Goal: Task Accomplishment & Management: Use online tool/utility

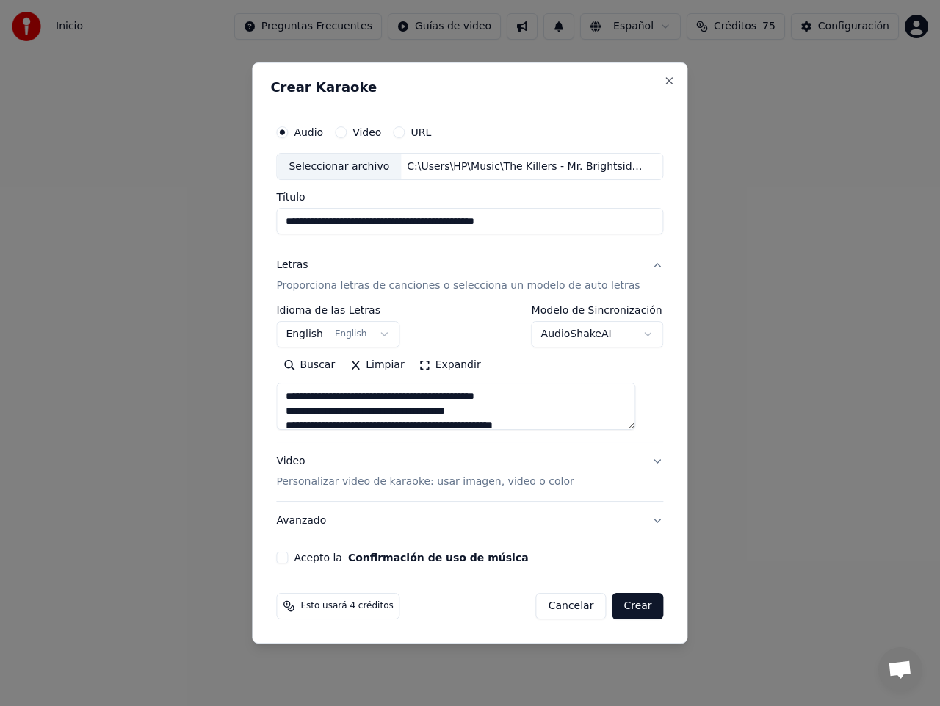
click at [288, 561] on button "Acepto la Confirmación de uso de música" at bounding box center [282, 557] width 12 height 12
click at [413, 484] on p "Personalizar video de karaoke: usar imagen, video o color" at bounding box center [424, 481] width 297 height 15
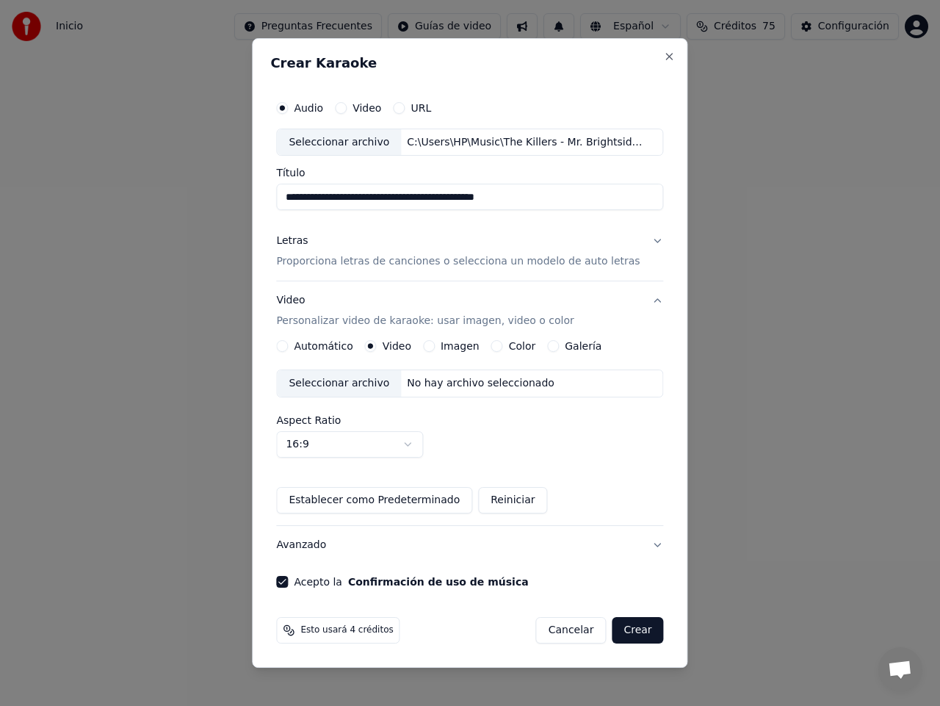
click at [335, 380] on div "Seleccionar archivo" at bounding box center [339, 383] width 124 height 26
click at [446, 344] on label "Imagen" at bounding box center [460, 346] width 39 height 10
click at [435, 344] on button "Imagen" at bounding box center [429, 346] width 12 height 12
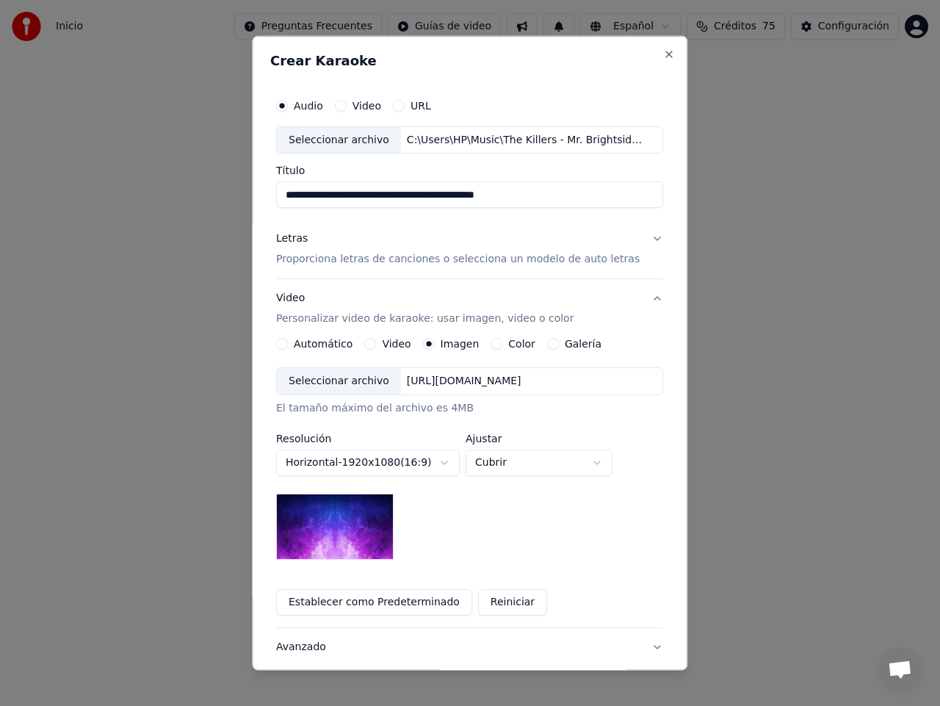
click at [362, 380] on div "Seleccionar archivo" at bounding box center [339, 381] width 124 height 26
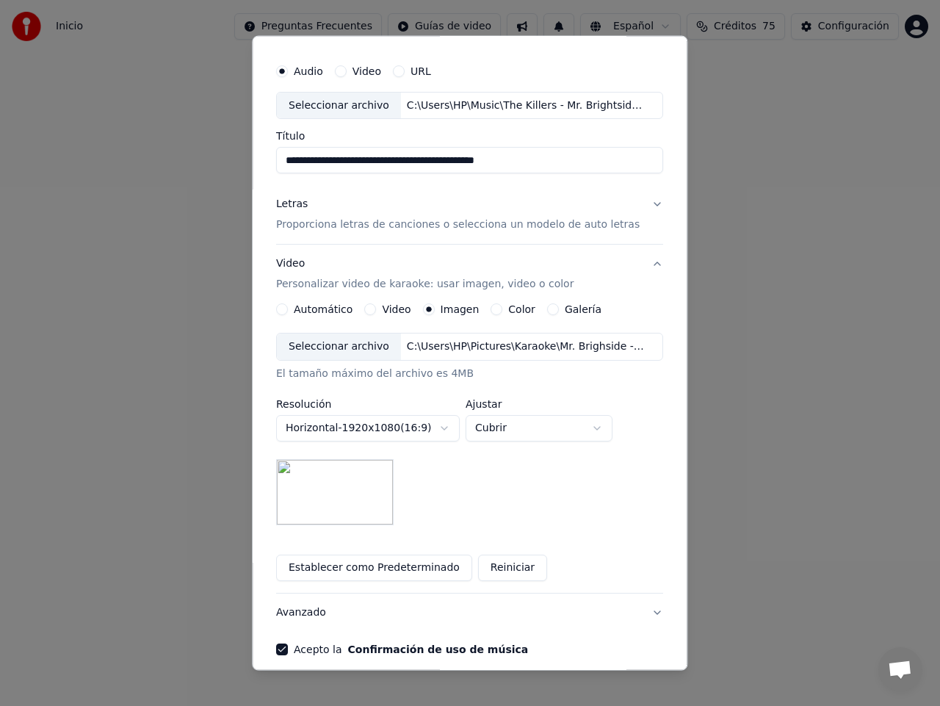
scroll to position [86, 0]
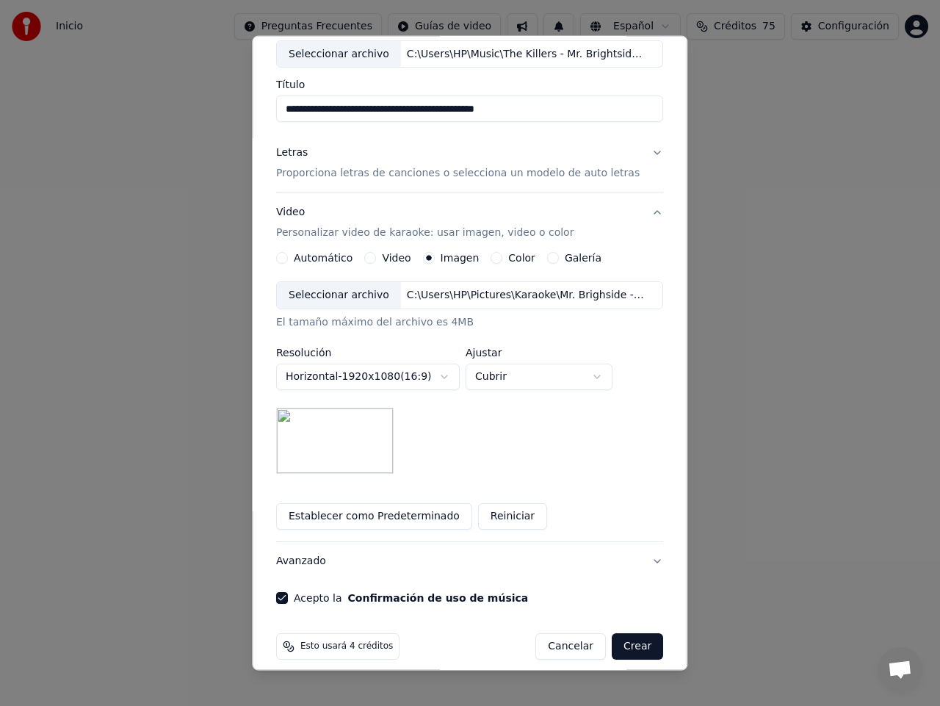
click at [604, 374] on button "Cubrir" at bounding box center [539, 376] width 147 height 26
click at [607, 376] on body "**********" at bounding box center [470, 295] width 940 height 590
click at [604, 374] on body "**********" at bounding box center [470, 295] width 940 height 590
select select "*****"
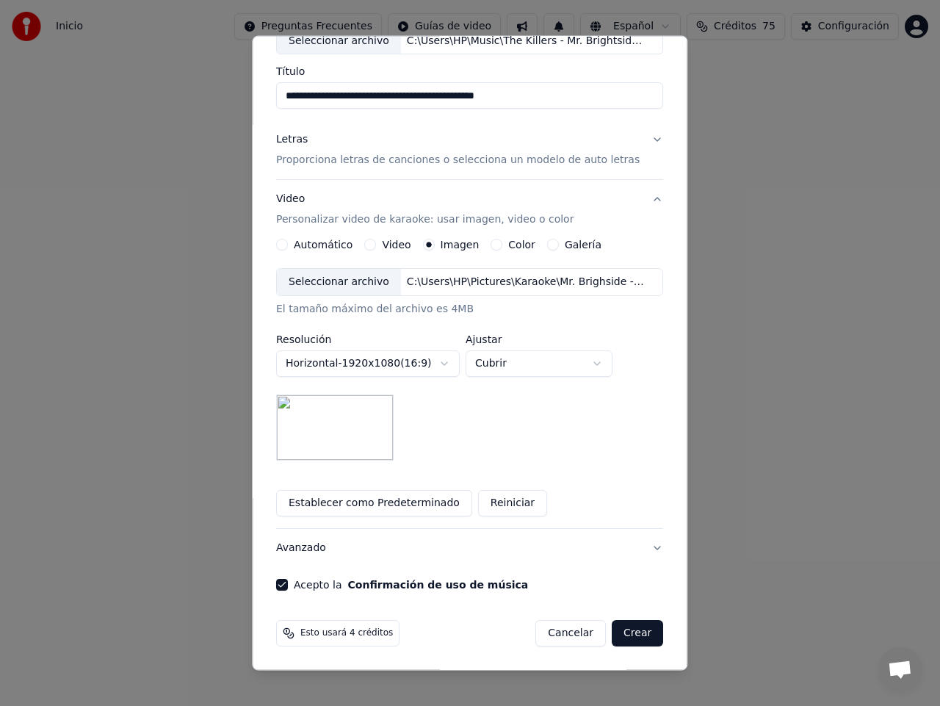
click at [623, 631] on button "Crear" at bounding box center [637, 633] width 51 height 26
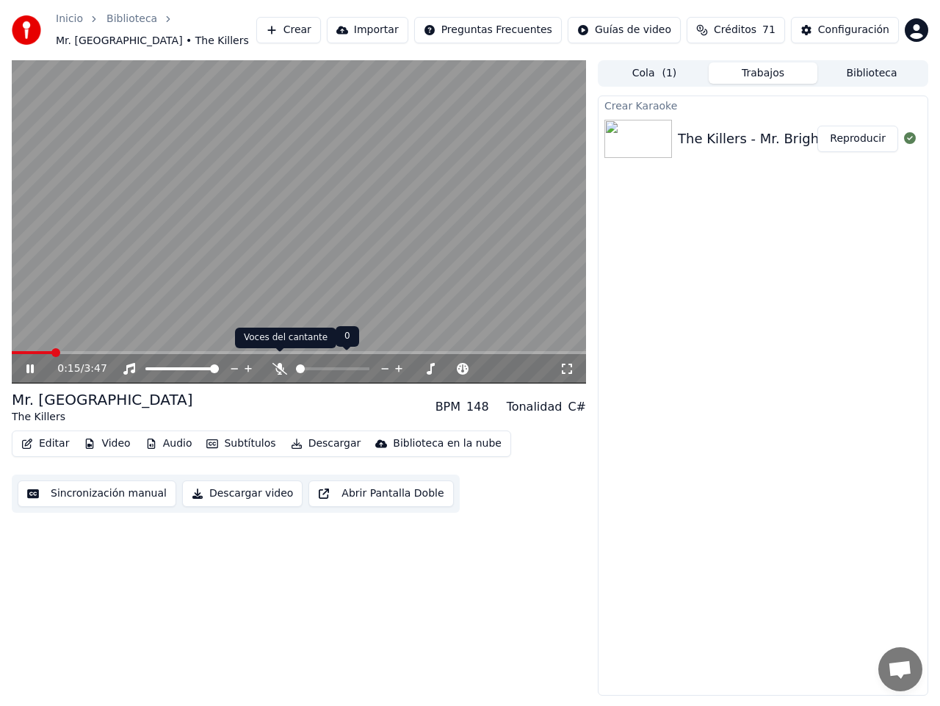
click at [280, 363] on icon at bounding box center [279, 369] width 15 height 12
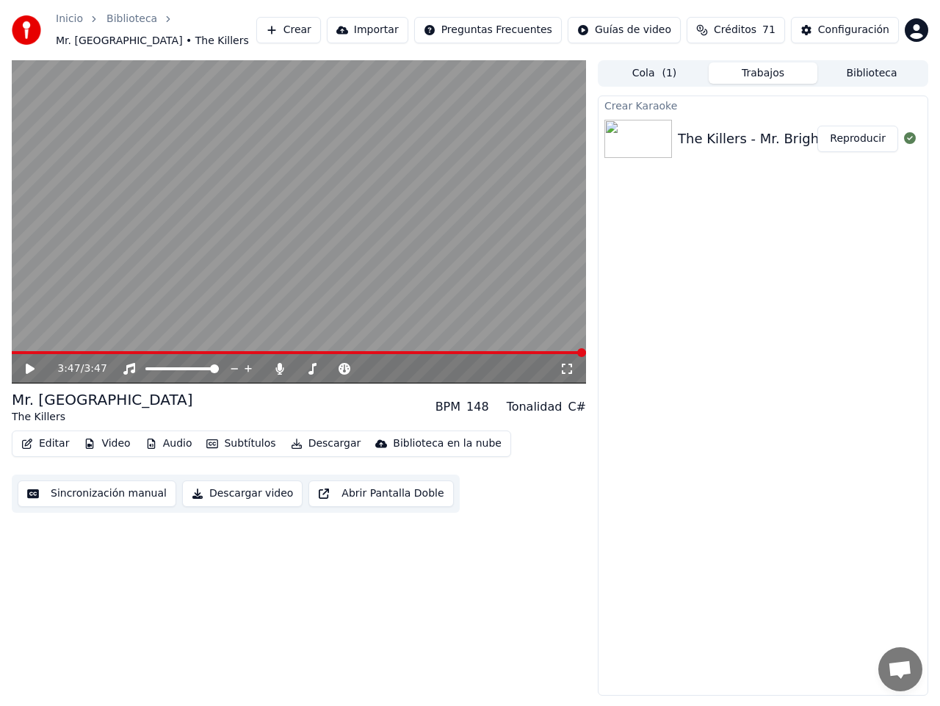
click at [239, 433] on button "Subtítulos" at bounding box center [240, 443] width 81 height 21
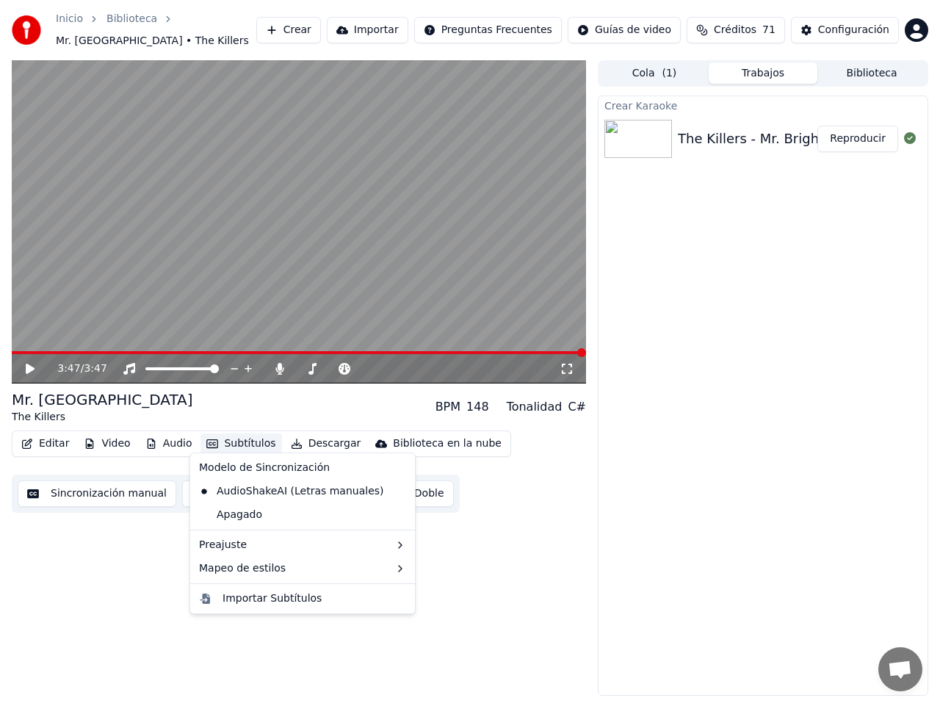
click at [524, 515] on div "3:47 / 3:47 Mr. Brightside The Killers BPM 148 Tonalidad C# Editar Video Audio …" at bounding box center [299, 377] width 574 height 635
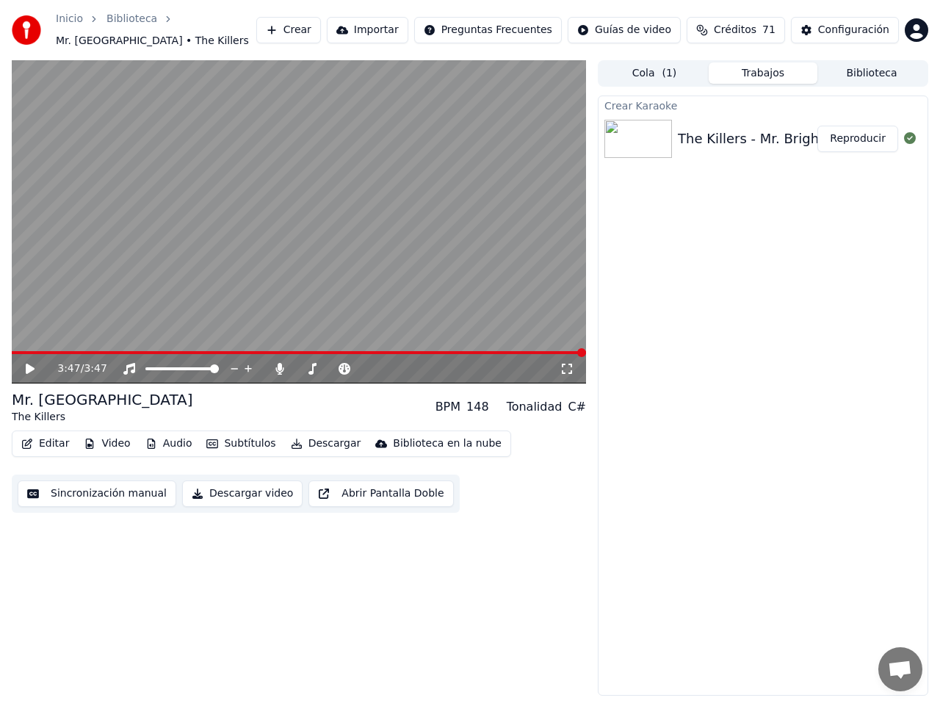
click at [30, 363] on icon at bounding box center [30, 368] width 9 height 10
click at [231, 441] on button "Subtítulos" at bounding box center [240, 443] width 81 height 21
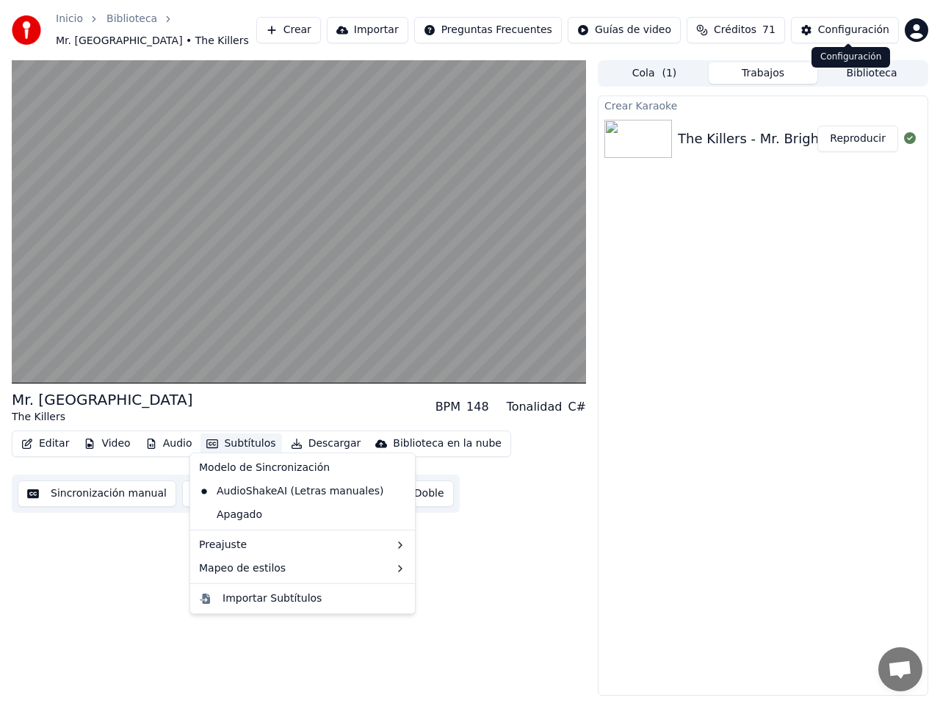
click at [838, 26] on div "Configuración" at bounding box center [853, 30] width 71 height 15
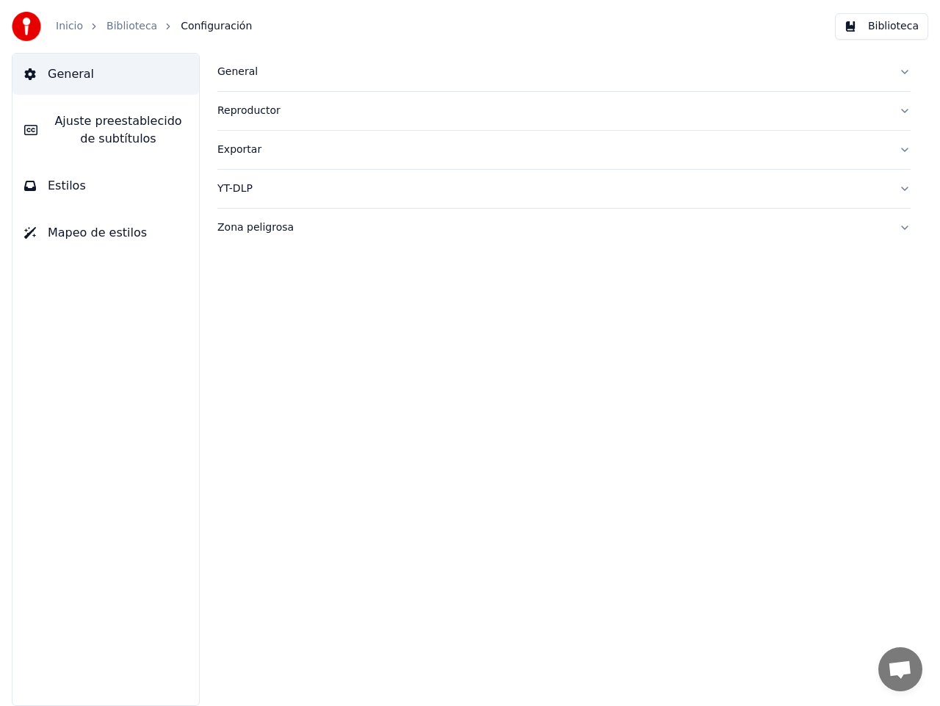
click at [48, 187] on span "Estilos" at bounding box center [67, 186] width 38 height 18
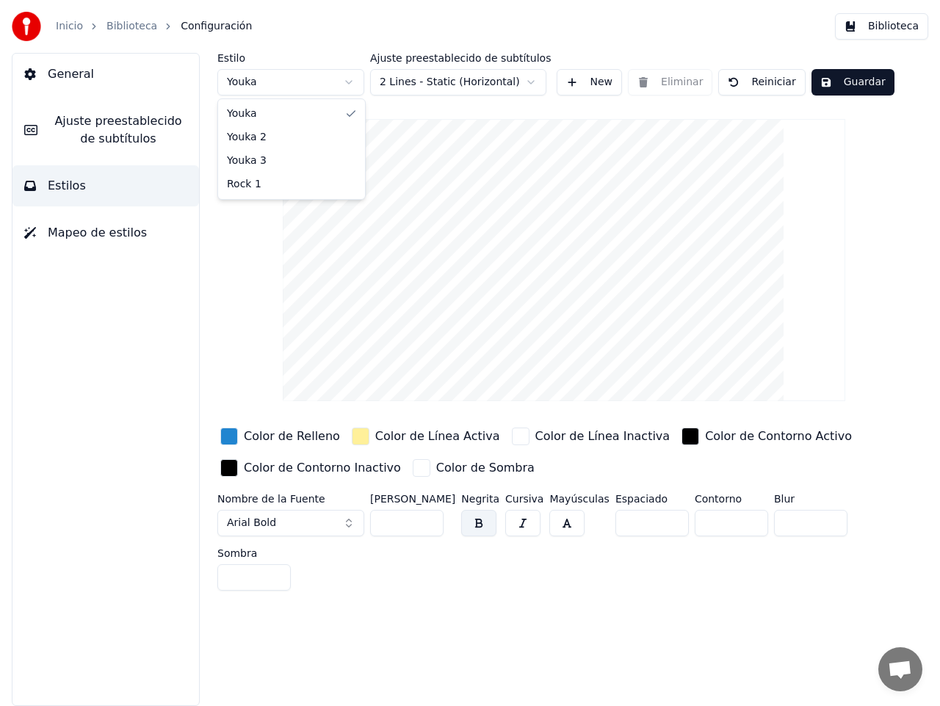
click at [349, 79] on html "Inicio Biblioteca Configuración Biblioteca General Ajuste preestablecido de sub…" at bounding box center [470, 353] width 940 height 706
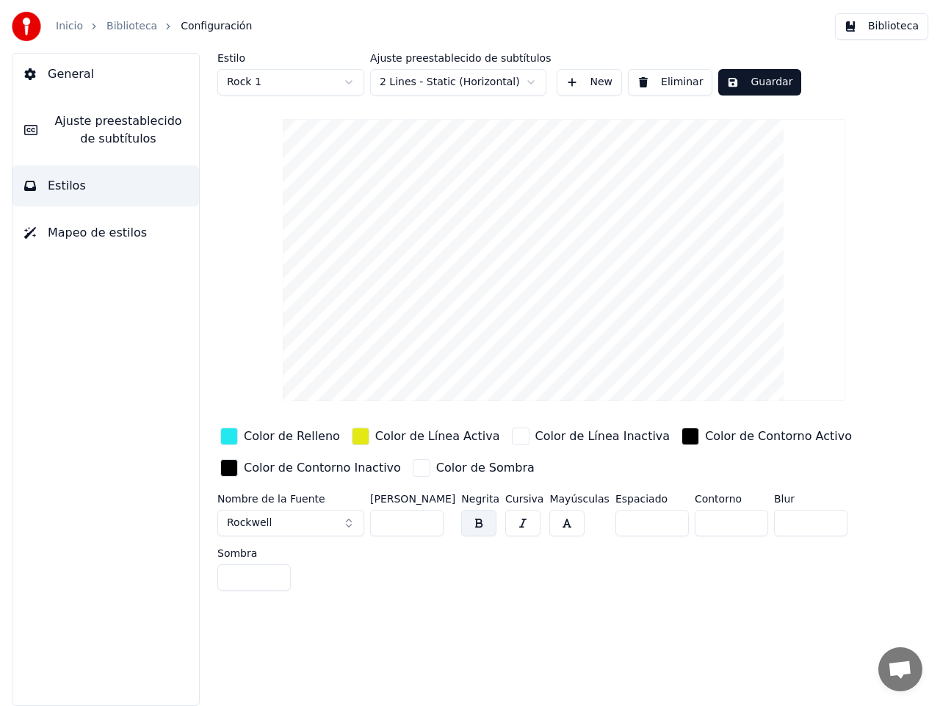
click at [905, 26] on button "Biblioteca" at bounding box center [881, 26] width 93 height 26
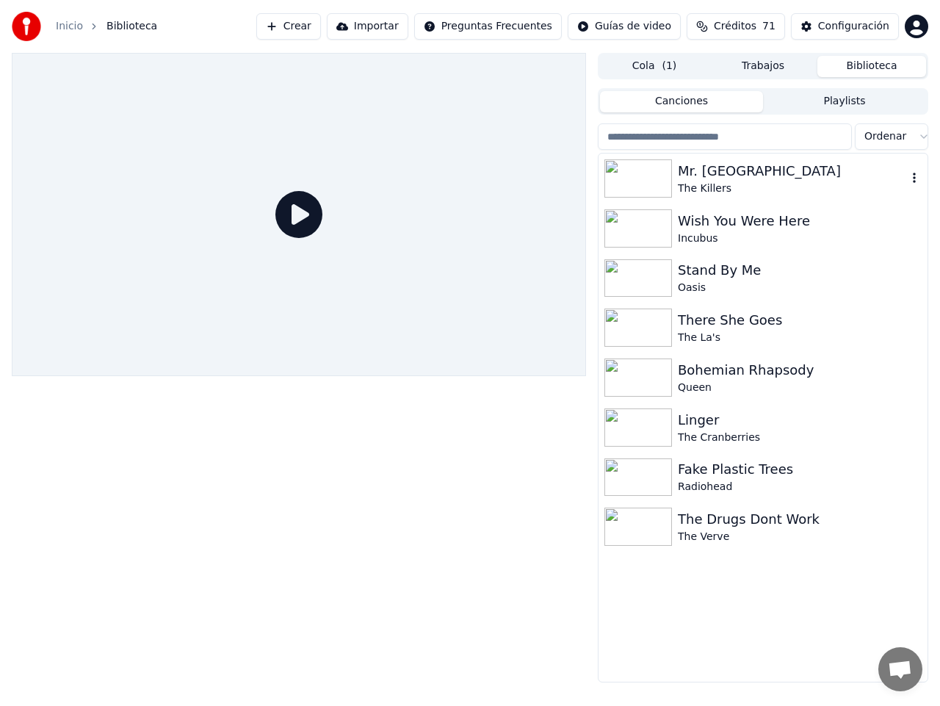
click at [721, 170] on div "Mr. [GEOGRAPHIC_DATA]" at bounding box center [792, 171] width 229 height 21
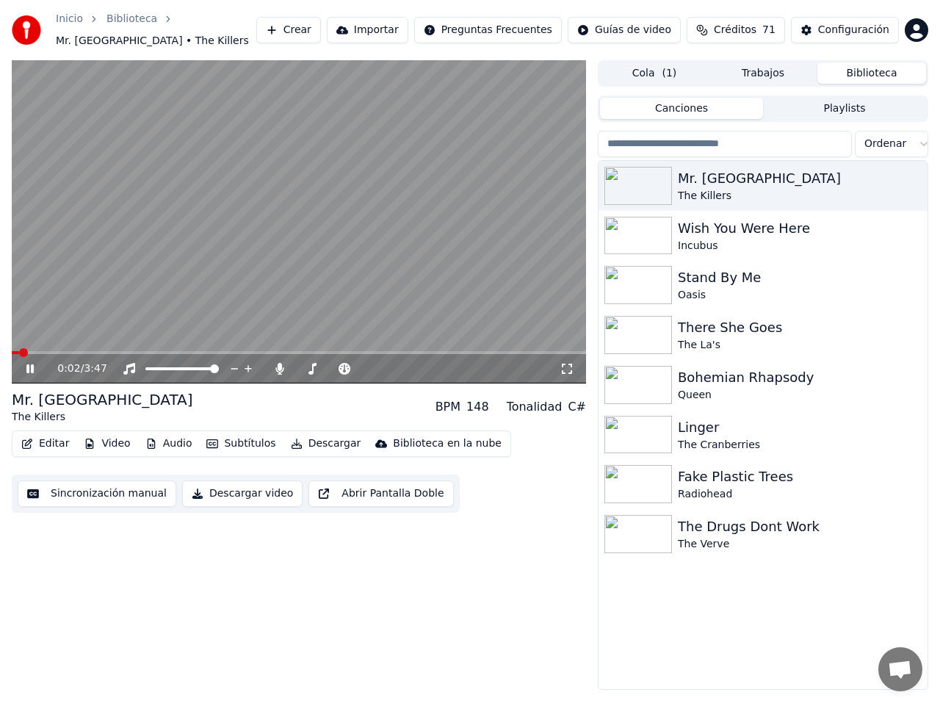
click at [28, 364] on icon at bounding box center [29, 368] width 7 height 9
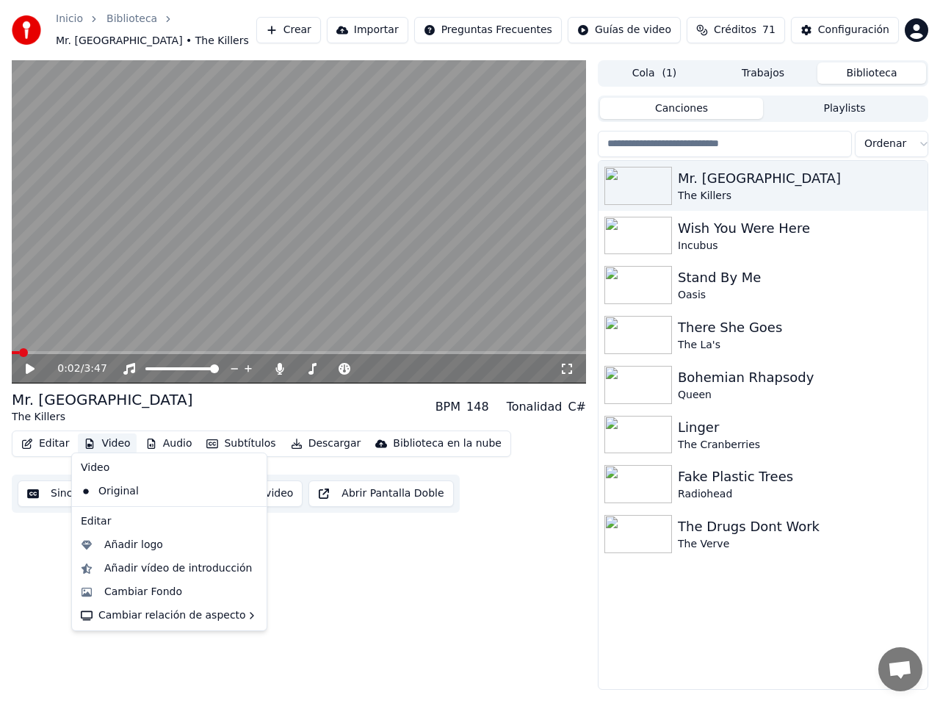
click at [99, 441] on button "Video" at bounding box center [107, 443] width 58 height 21
click at [122, 545] on div "Añadir logo" at bounding box center [133, 545] width 59 height 15
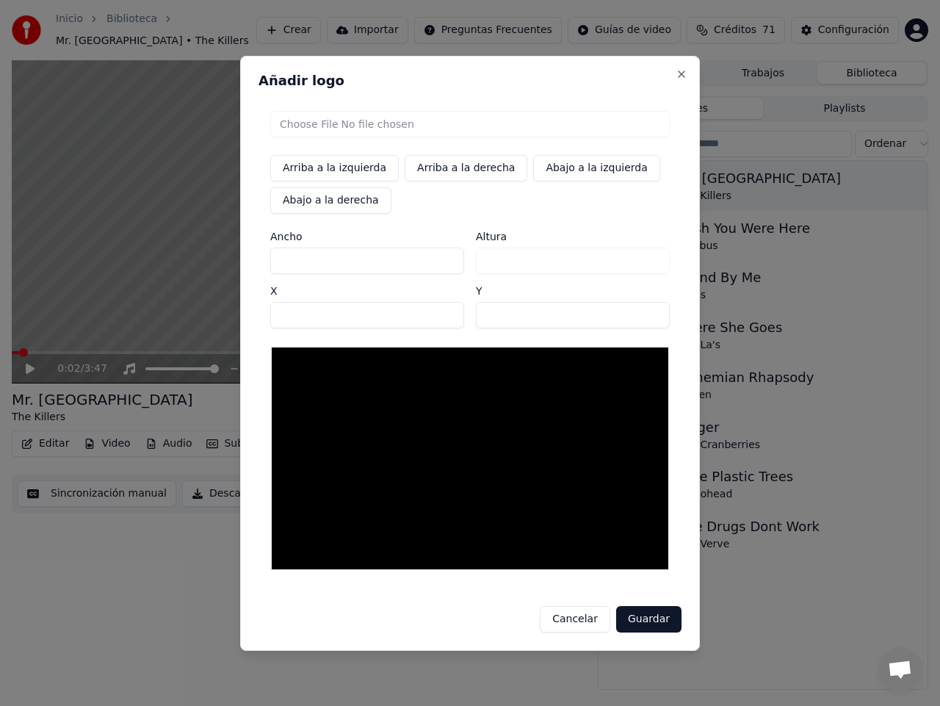
drag, startPoint x: 508, startPoint y: 65, endPoint x: 552, endPoint y: 60, distance: 44.3
click at [552, 60] on div "Añadir logo Arriba a la izquierda Arriba a la derecha Abajo a la izquierda Abaj…" at bounding box center [470, 353] width 460 height 595
click at [338, 123] on input "file" at bounding box center [469, 124] width 399 height 26
type input "**********"
click at [586, 626] on button "Cancelar" at bounding box center [575, 619] width 70 height 26
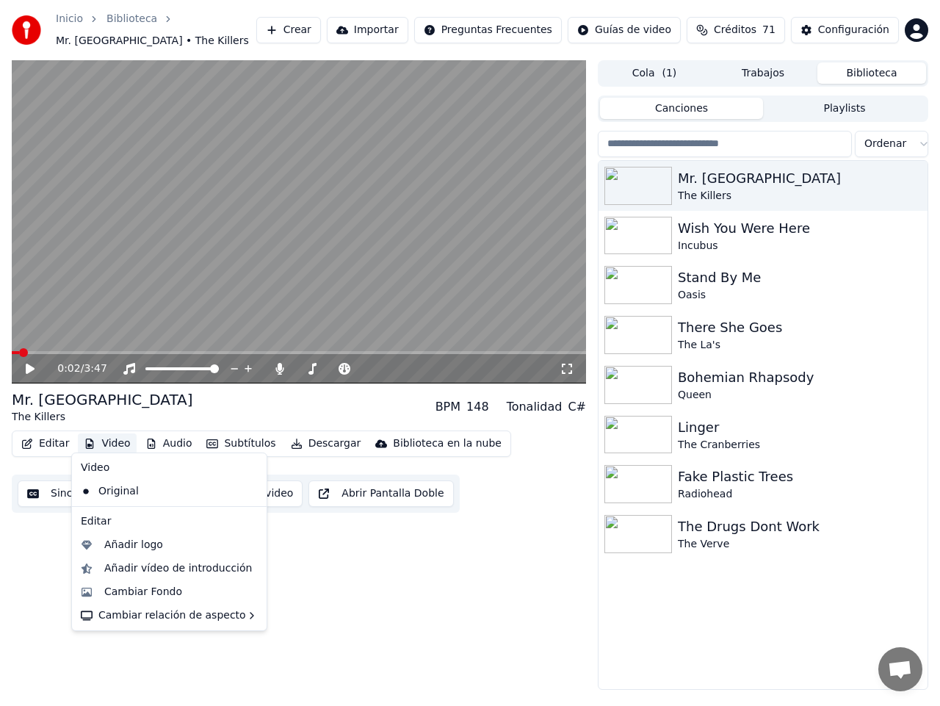
click at [114, 437] on button "Video" at bounding box center [107, 443] width 58 height 21
click at [137, 543] on div "Añadir logo" at bounding box center [133, 545] width 59 height 15
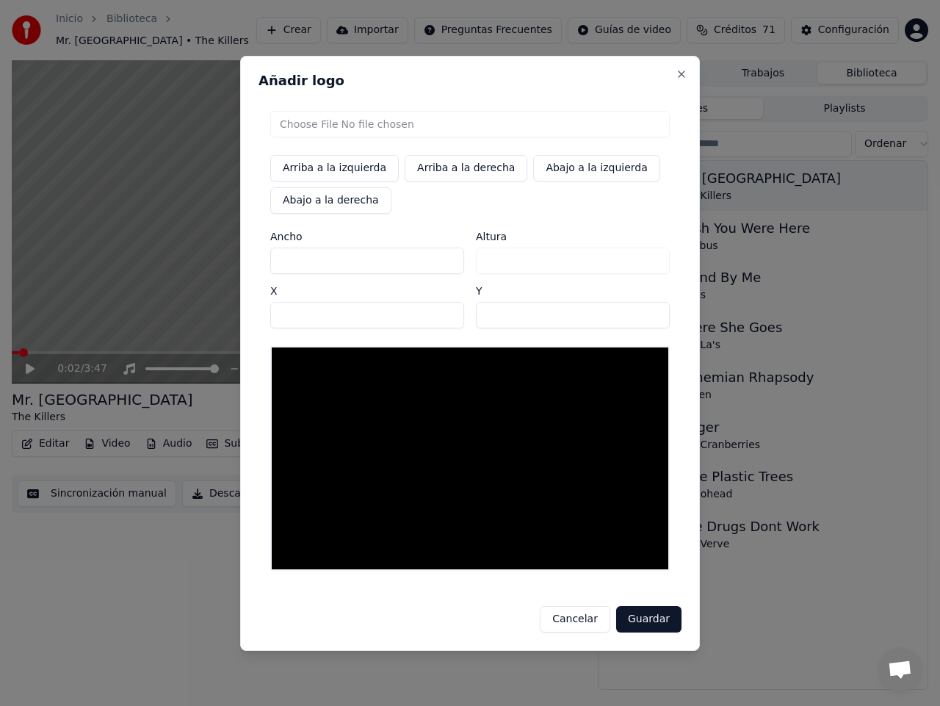
click at [337, 127] on input "file" at bounding box center [469, 124] width 399 height 26
type input "**********"
click at [570, 173] on button "Abajo a la izquierda" at bounding box center [596, 168] width 126 height 26
click at [330, 162] on button "Arriba a la izquierda" at bounding box center [334, 168] width 129 height 26
type input "**"
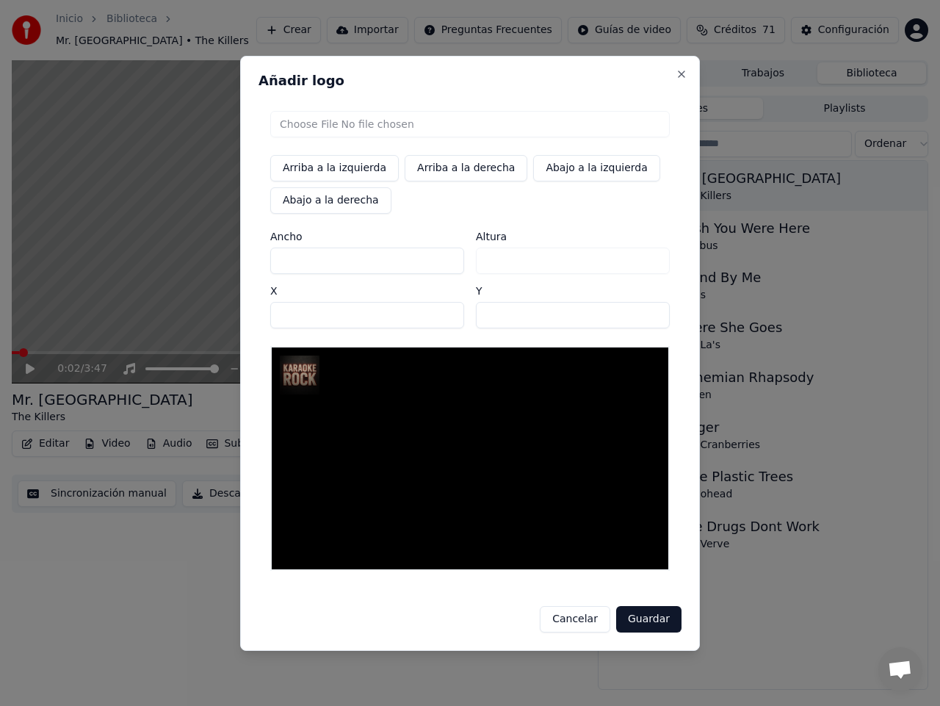
click at [643, 620] on button "Guardar" at bounding box center [648, 619] width 65 height 26
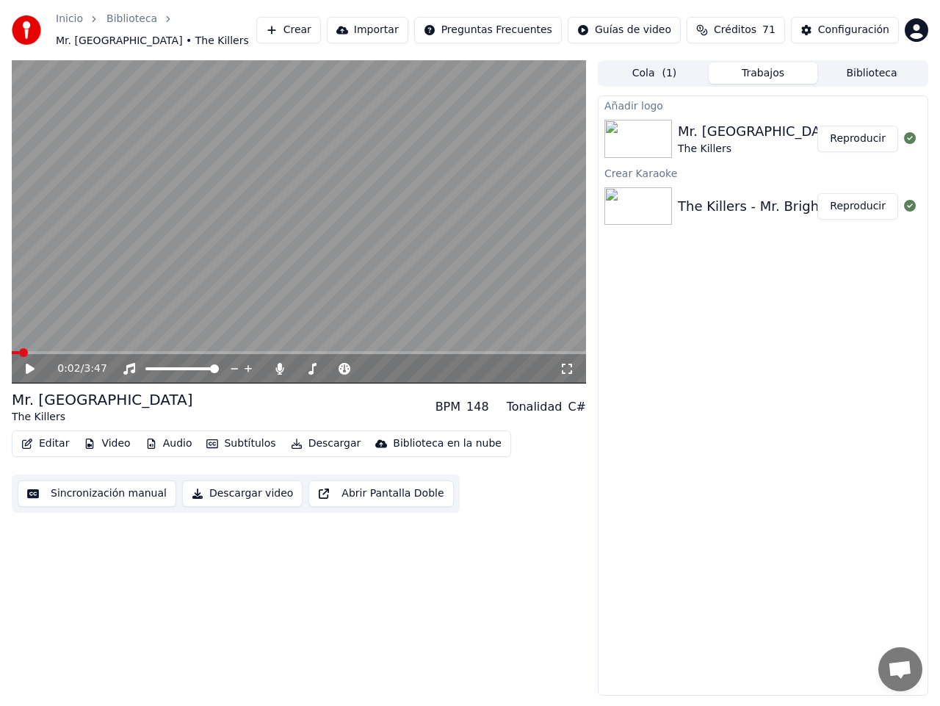
click at [855, 131] on button "Reproducir" at bounding box center [857, 139] width 81 height 26
click at [28, 365] on icon at bounding box center [29, 368] width 7 height 9
click at [319, 435] on button "Descargar" at bounding box center [326, 443] width 82 height 21
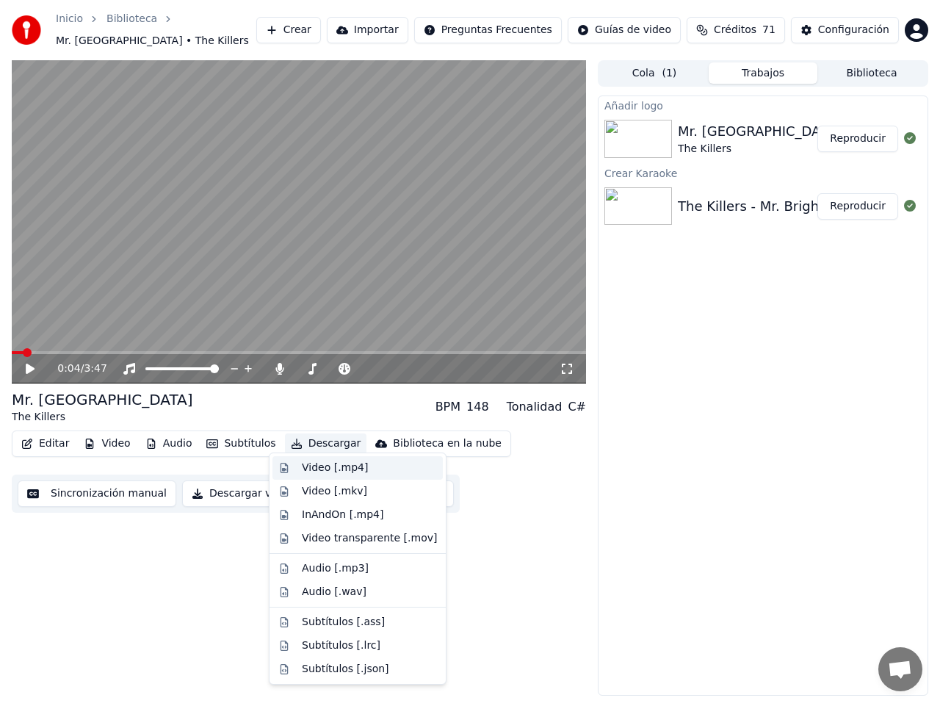
click at [326, 466] on div "Video [.mp4]" at bounding box center [335, 467] width 66 height 15
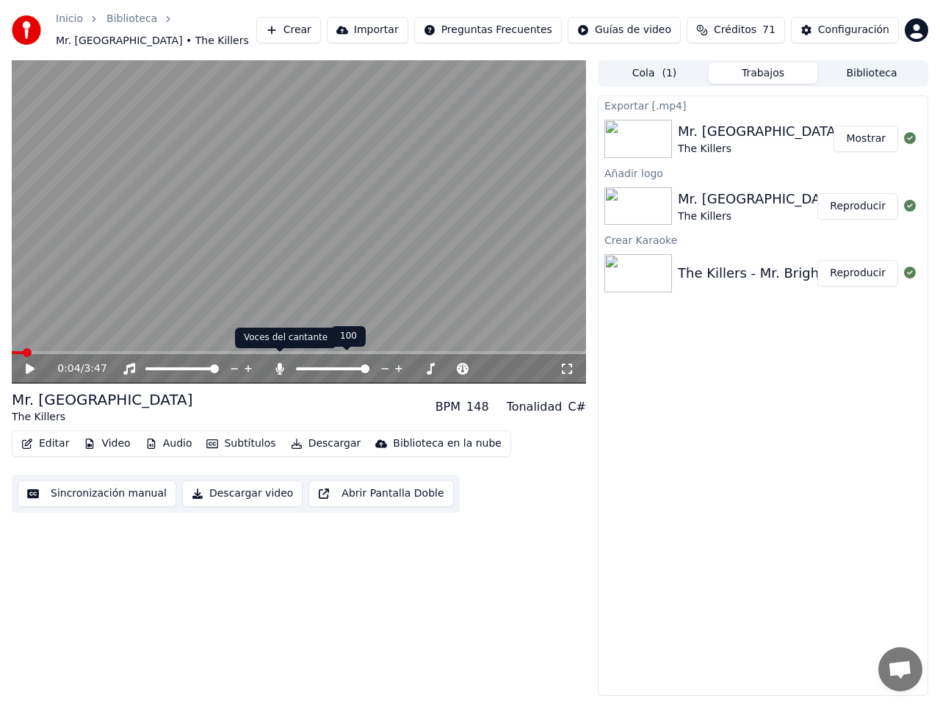
click at [280, 363] on icon at bounding box center [280, 369] width 8 height 12
click at [324, 435] on button "Descargar" at bounding box center [326, 443] width 82 height 21
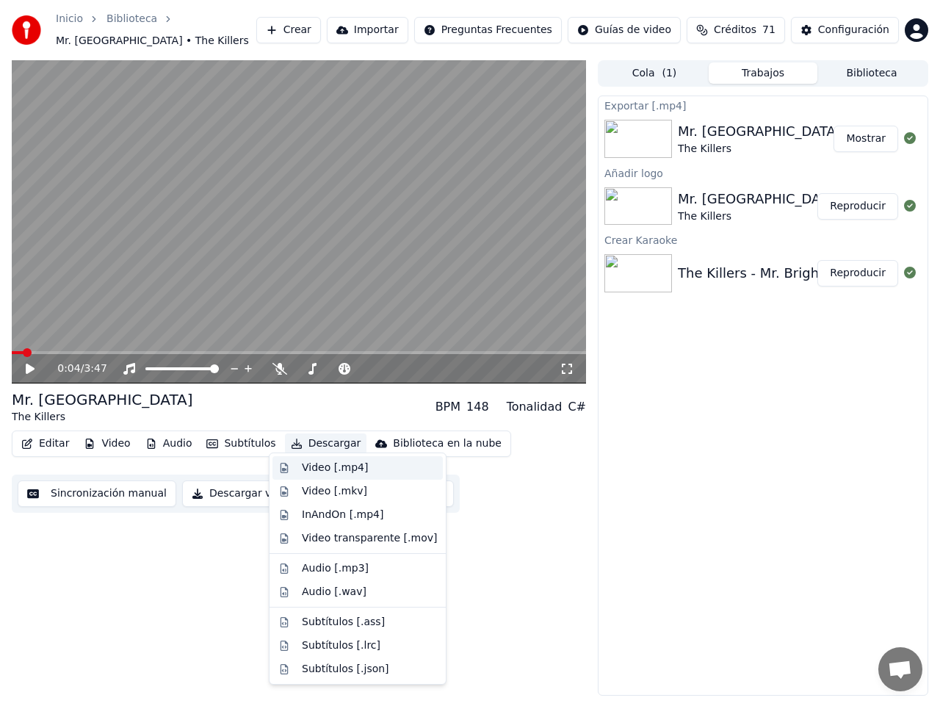
click at [322, 466] on div "Video [.mp4]" at bounding box center [335, 467] width 66 height 15
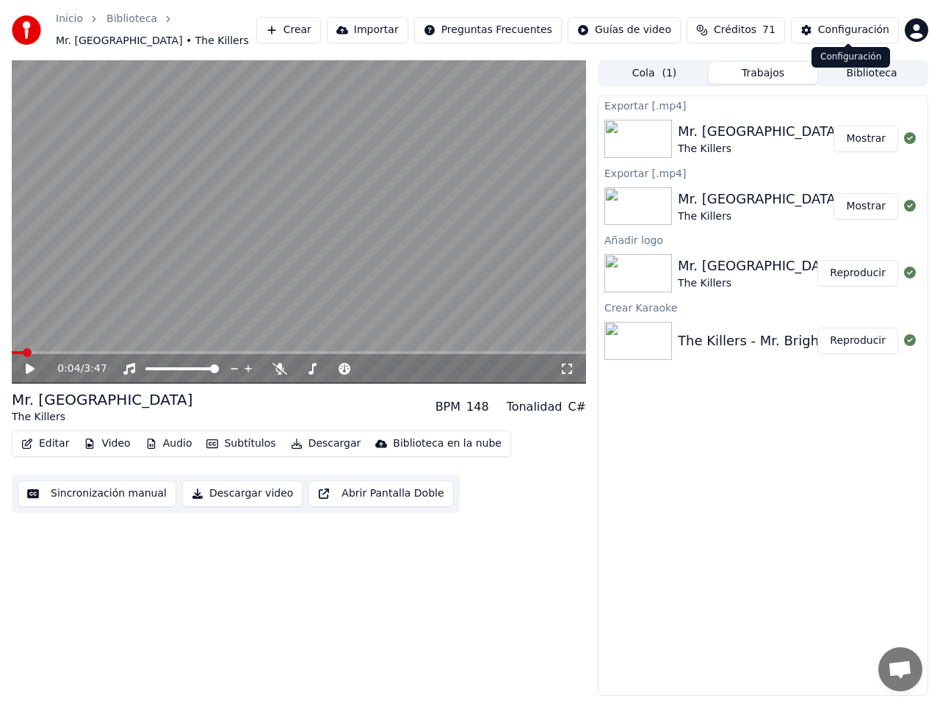
click at [839, 25] on div "Configuración" at bounding box center [853, 30] width 71 height 15
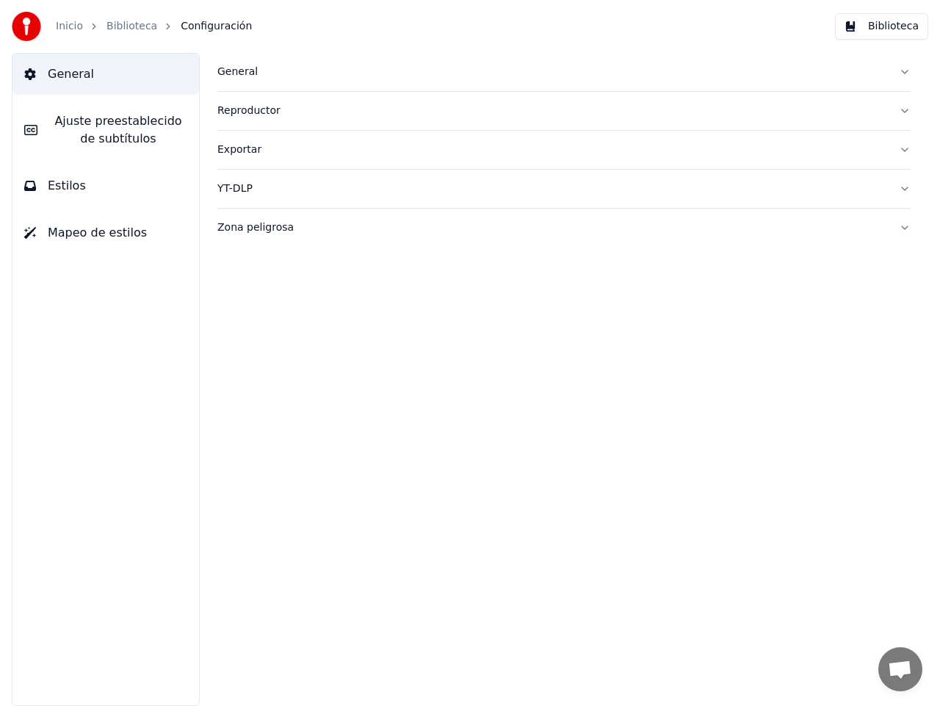
click at [116, 121] on span "Ajuste preestablecido de subtítulos" at bounding box center [118, 129] width 138 height 35
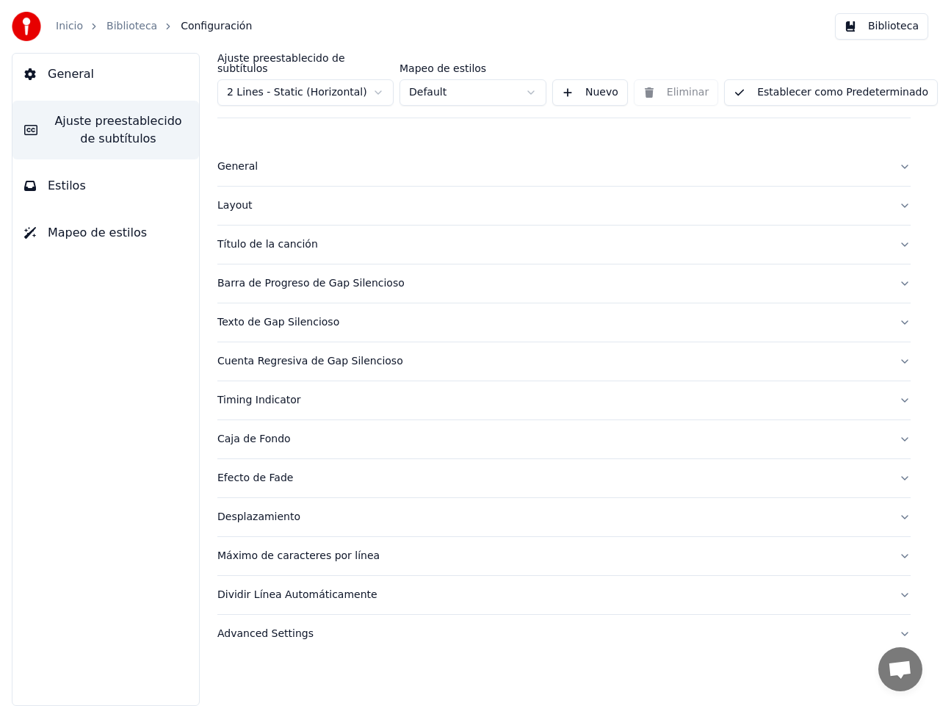
click at [375, 81] on html "Inicio Biblioteca Configuración Biblioteca General Ajuste preestablecido de sub…" at bounding box center [470, 353] width 940 height 706
click at [527, 84] on html "Inicio Biblioteca Configuración Biblioteca General Ajuste preestablecido de sub…" at bounding box center [470, 353] width 940 height 706
click at [376, 83] on html "Inicio Biblioteca Configuración Biblioteca General Ajuste preestablecido de sub…" at bounding box center [470, 353] width 940 height 706
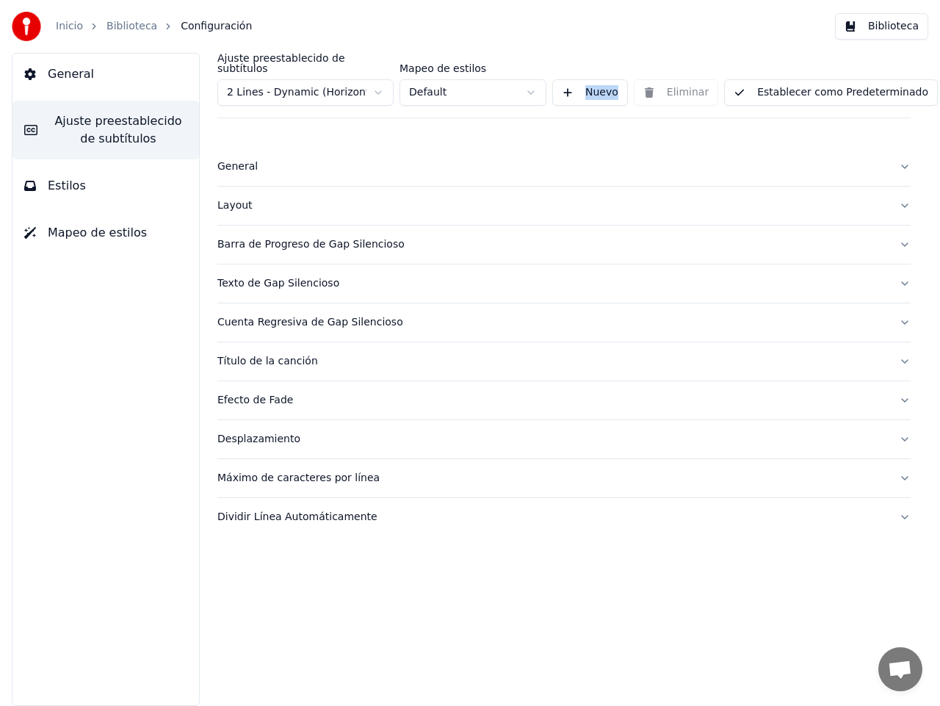
click at [377, 80] on html "Inicio Biblioteca Configuración Biblioteca General Ajuste preestablecido de sub…" at bounding box center [470, 353] width 940 height 706
click at [70, 192] on span "Estilos" at bounding box center [67, 186] width 38 height 18
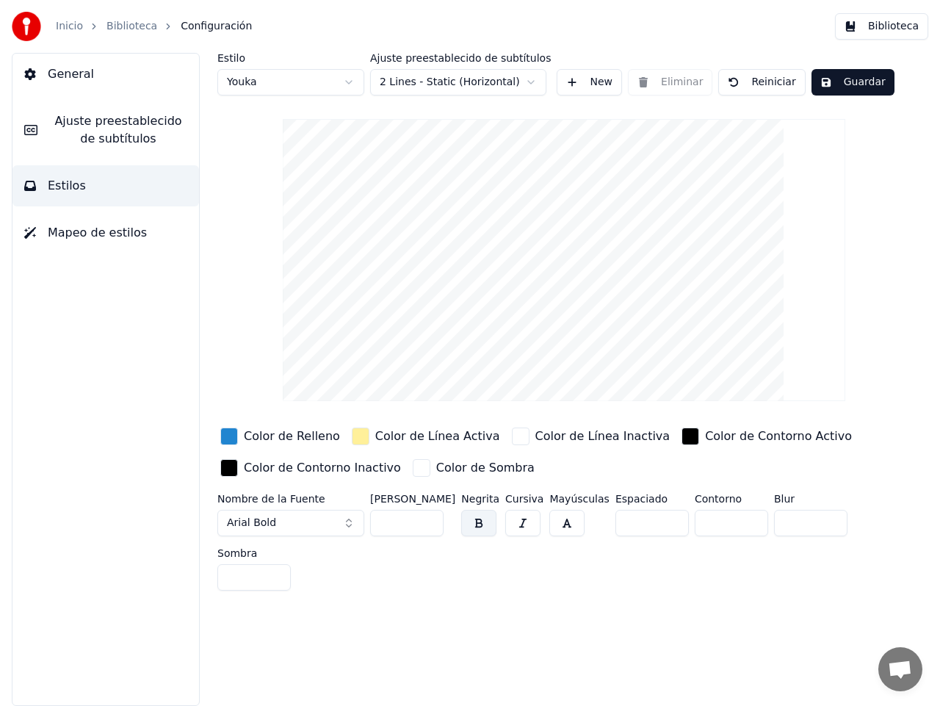
click at [350, 78] on html "Inicio Biblioteca Configuración Biblioteca General Ajuste preestablecido de sub…" at bounding box center [470, 353] width 940 height 706
click at [350, 79] on html "Inicio Biblioteca Configuración Biblioteca General Ajuste preestablecido de sub…" at bounding box center [470, 353] width 940 height 706
click at [533, 81] on html "Inicio Biblioteca Configuración Biblioteca General Ajuste preestablecido de sub…" at bounding box center [470, 353] width 940 height 706
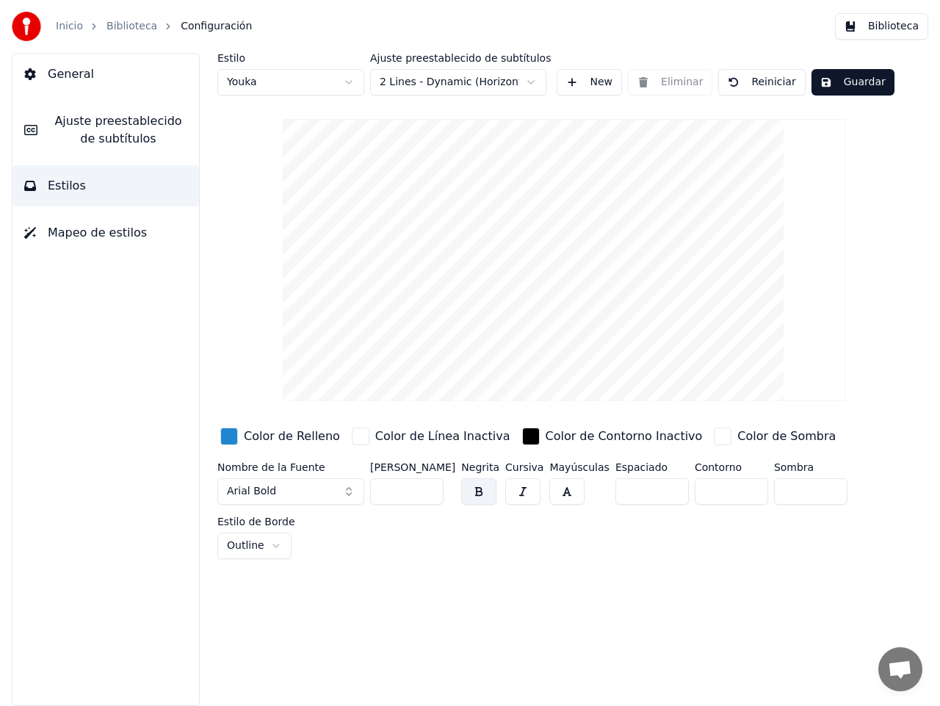
click at [347, 491] on button "Arial Bold" at bounding box center [290, 491] width 147 height 26
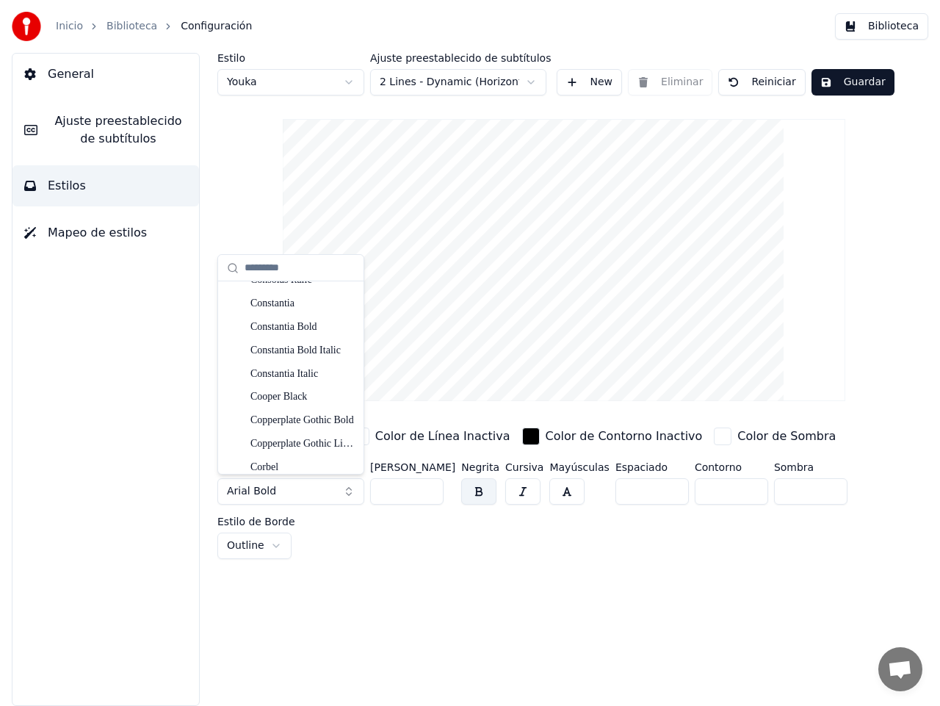
scroll to position [2301, 0]
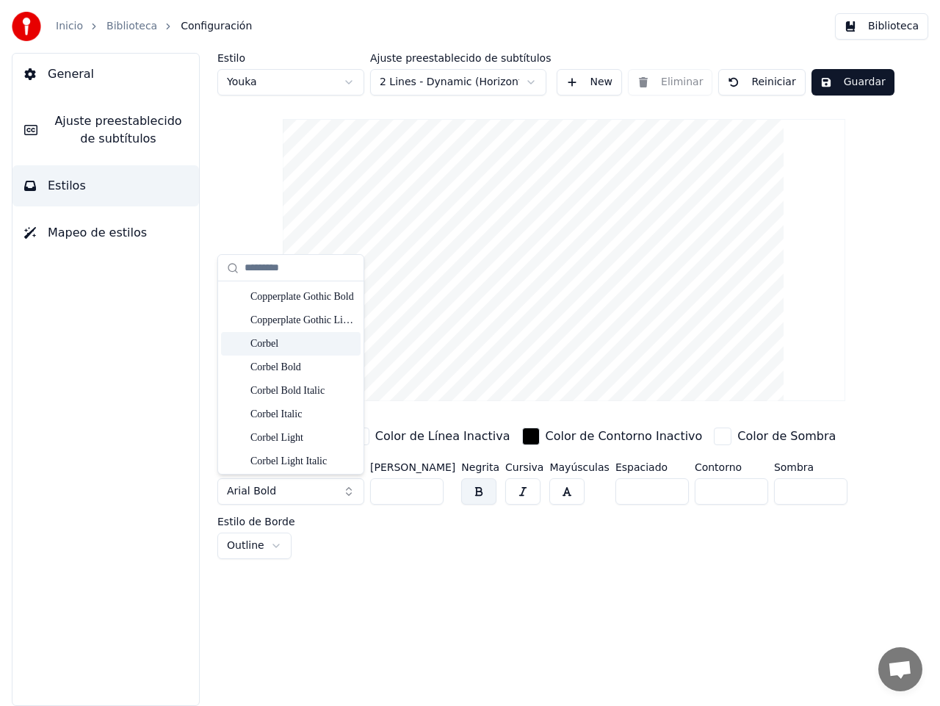
click at [297, 344] on div "Corbel" at bounding box center [302, 343] width 104 height 15
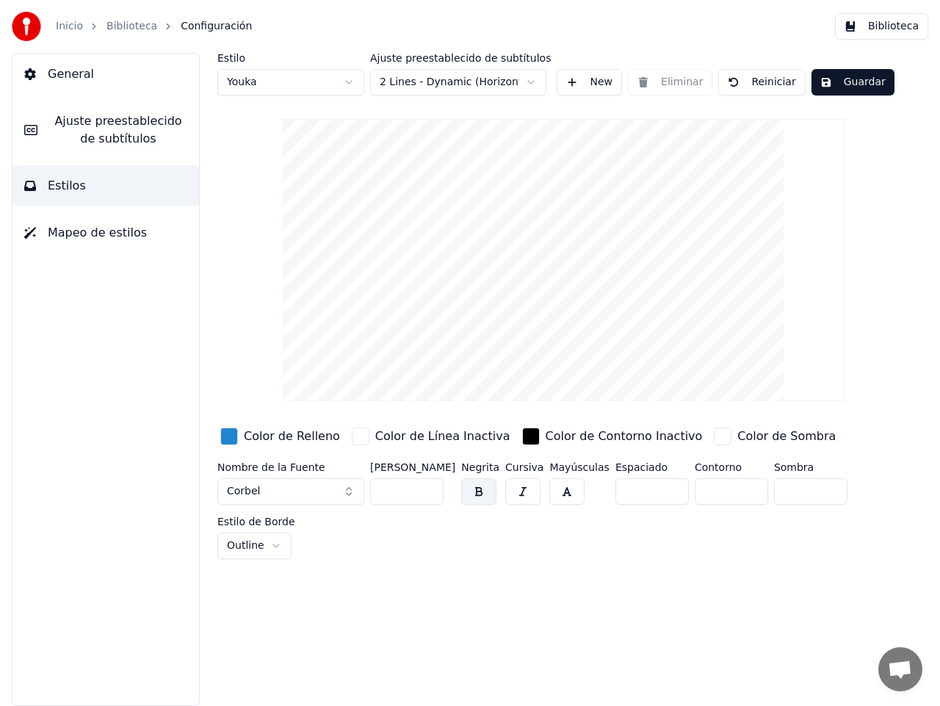
click at [297, 344] on div "Estilo Youka Ajuste preestablecido de subtítulos 2 Lines - Dynamic (Horizontal)…" at bounding box center [563, 306] width 693 height 506
click at [350, 486] on button "Corbel" at bounding box center [290, 491] width 147 height 26
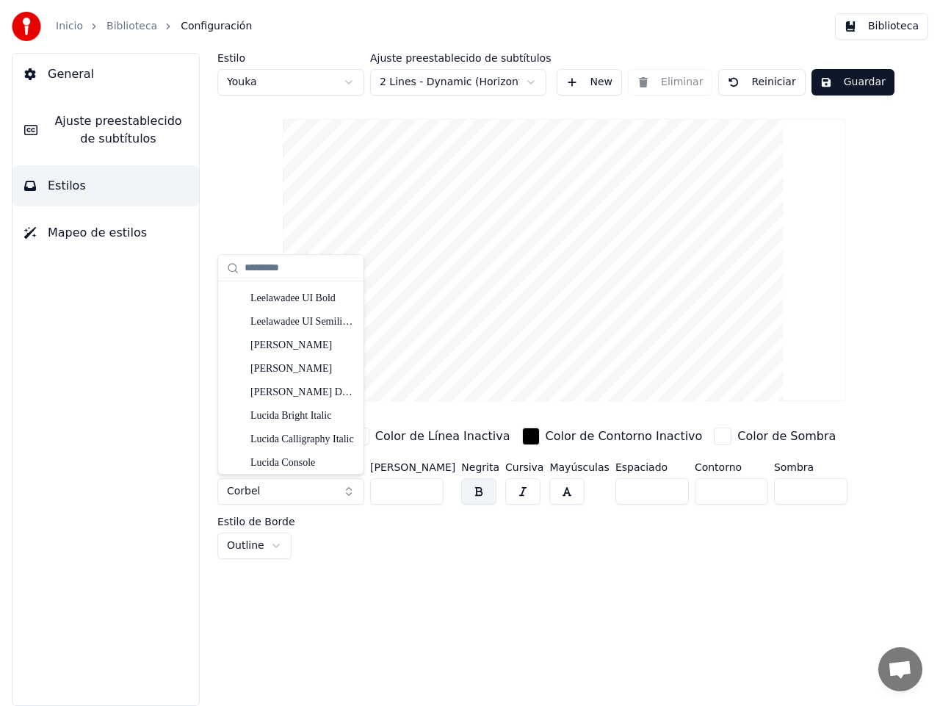
scroll to position [3984, 0]
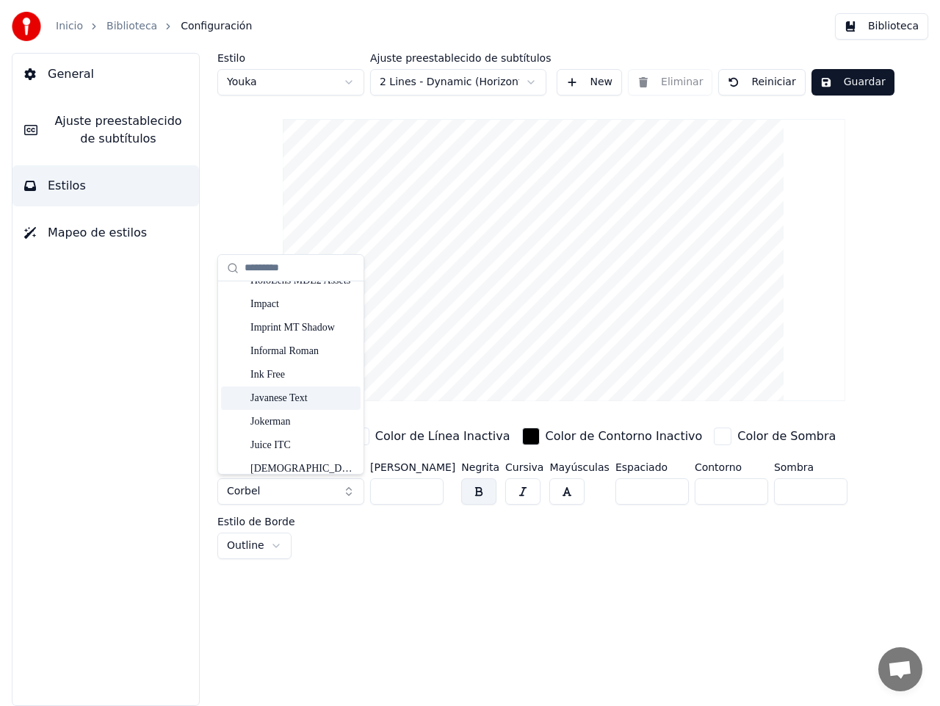
click at [297, 397] on div "Javanese Text" at bounding box center [302, 398] width 104 height 15
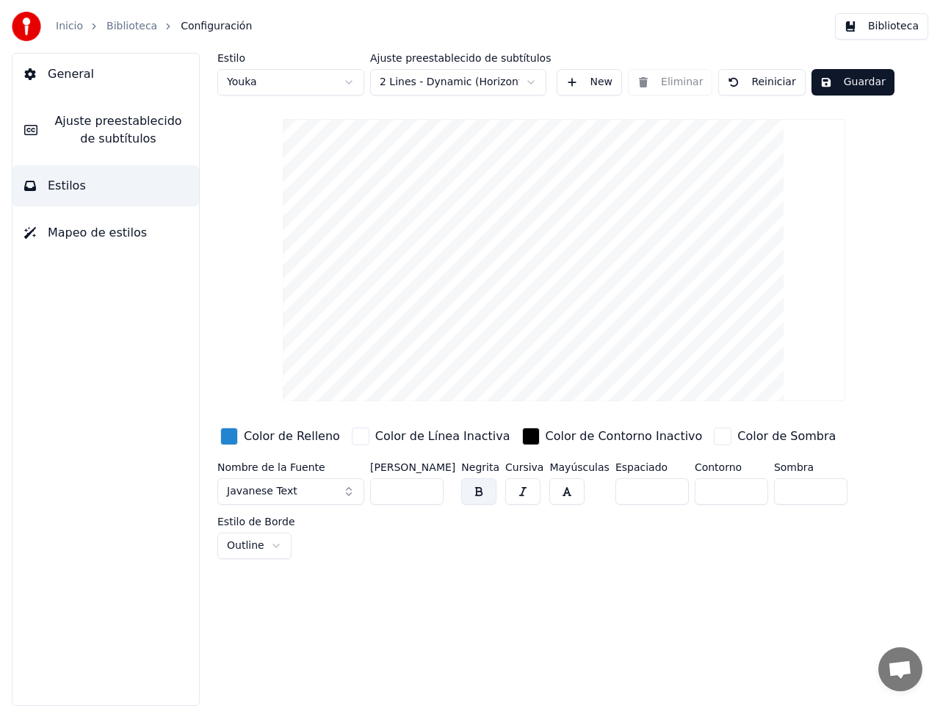
click at [348, 490] on button "Javanese Text" at bounding box center [290, 491] width 147 height 26
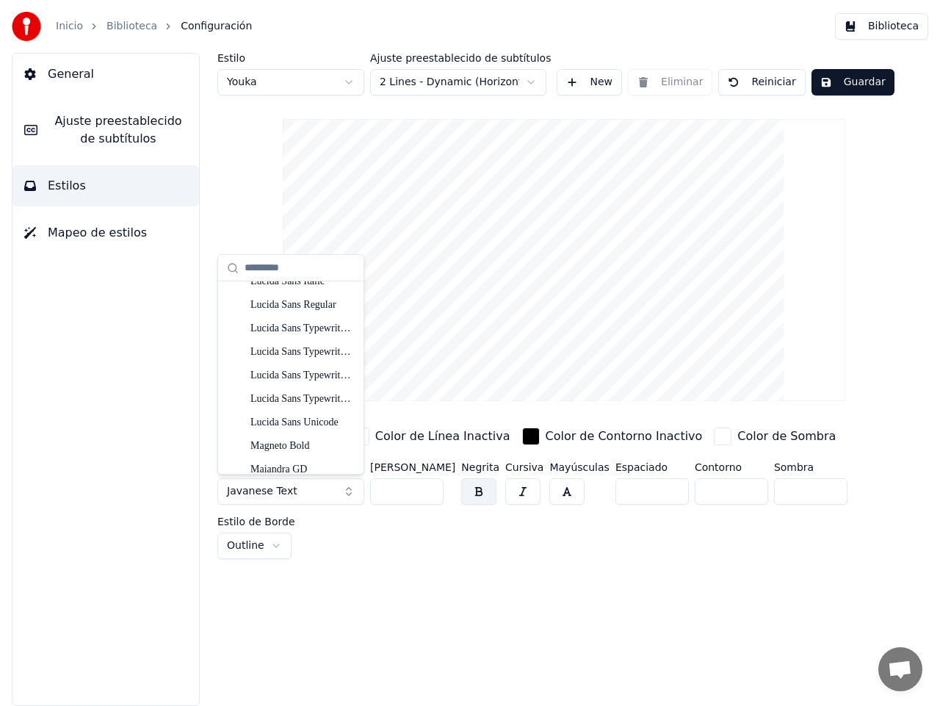
scroll to position [4683, 0]
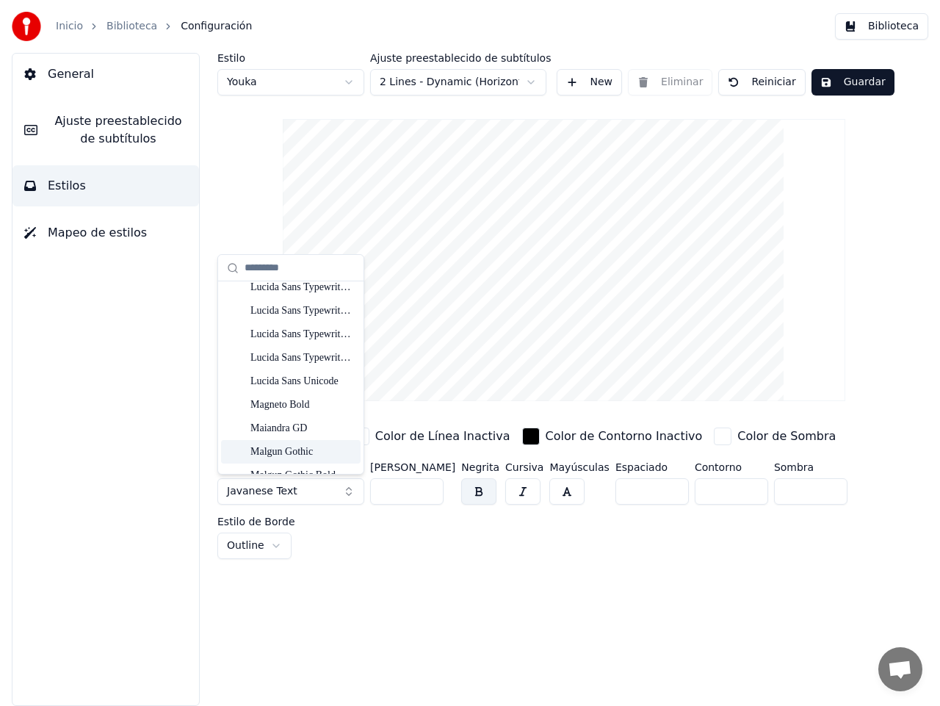
click at [314, 447] on div "Malgun Gothic" at bounding box center [302, 451] width 104 height 15
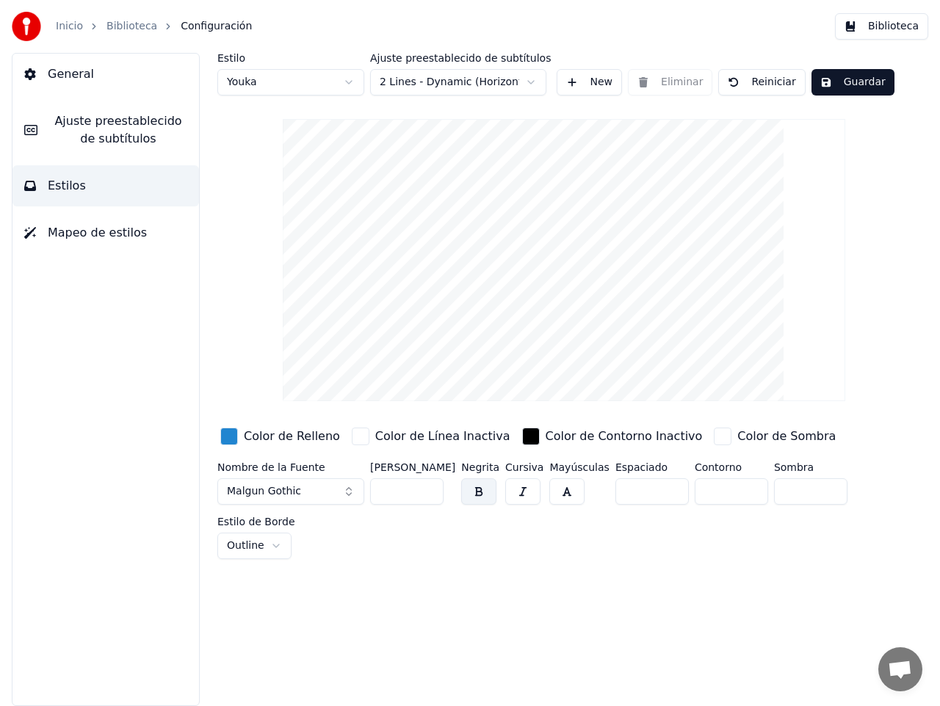
click at [349, 488] on button "Malgun Gothic" at bounding box center [290, 491] width 147 height 26
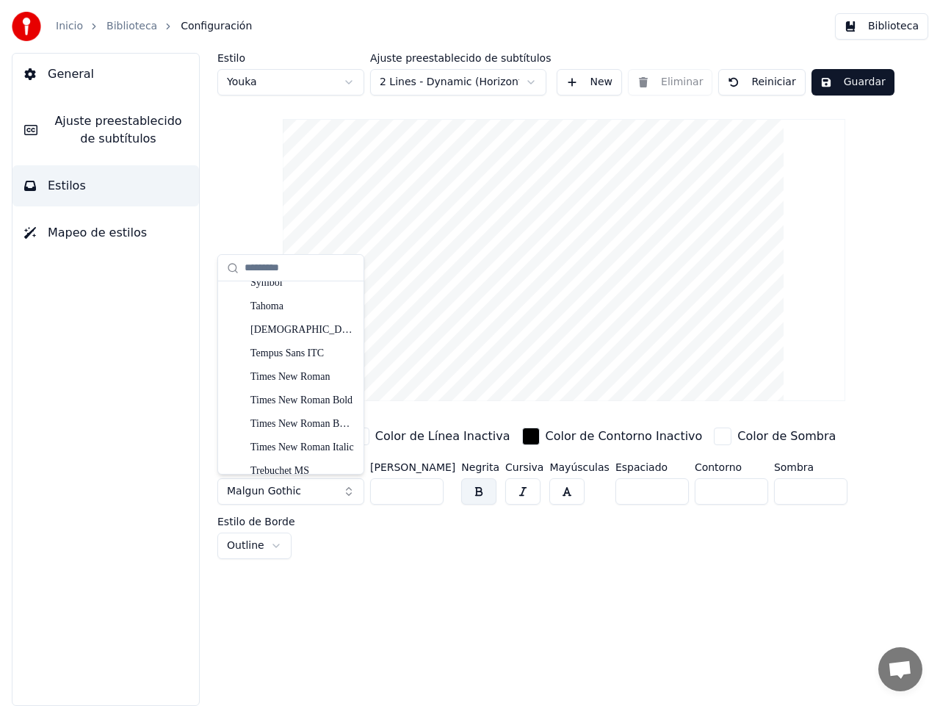
scroll to position [7805, 0]
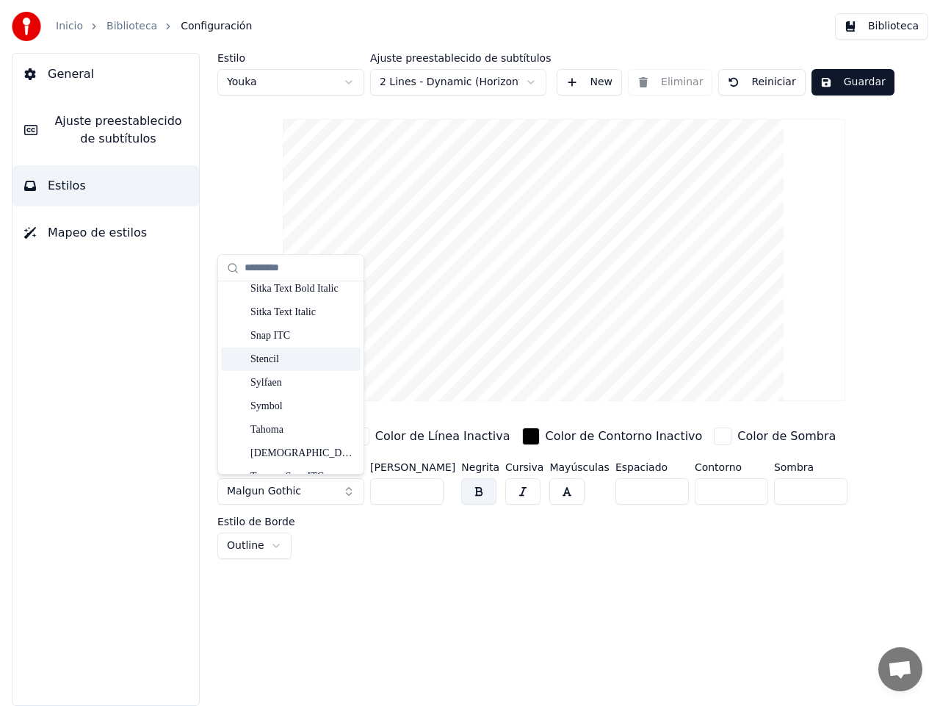
click at [300, 363] on div "Stencil" at bounding box center [302, 359] width 104 height 15
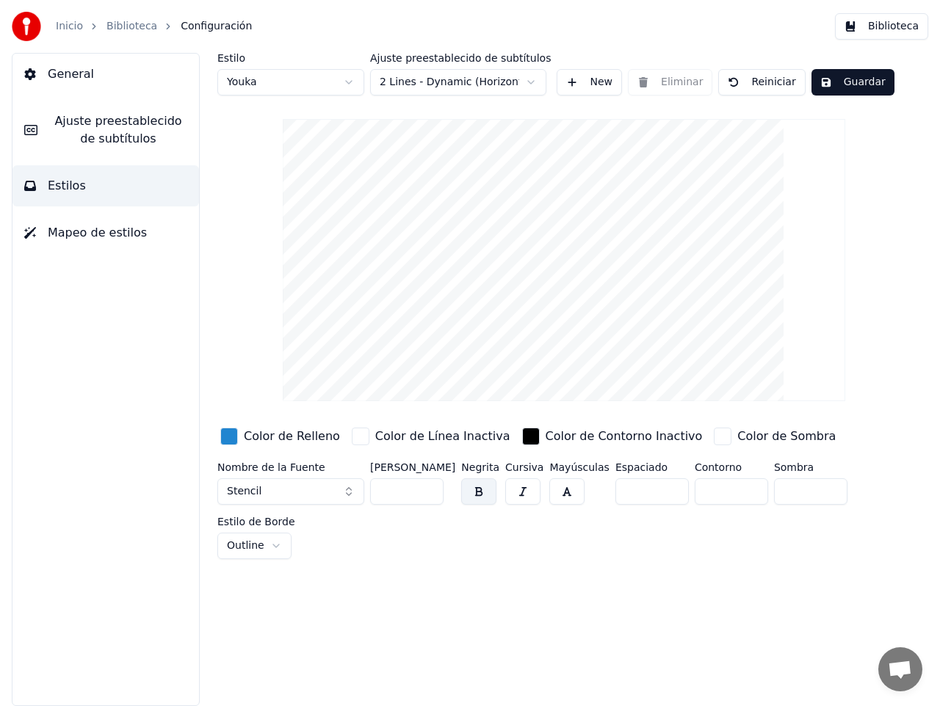
click at [351, 489] on button "Stencil" at bounding box center [290, 491] width 147 height 26
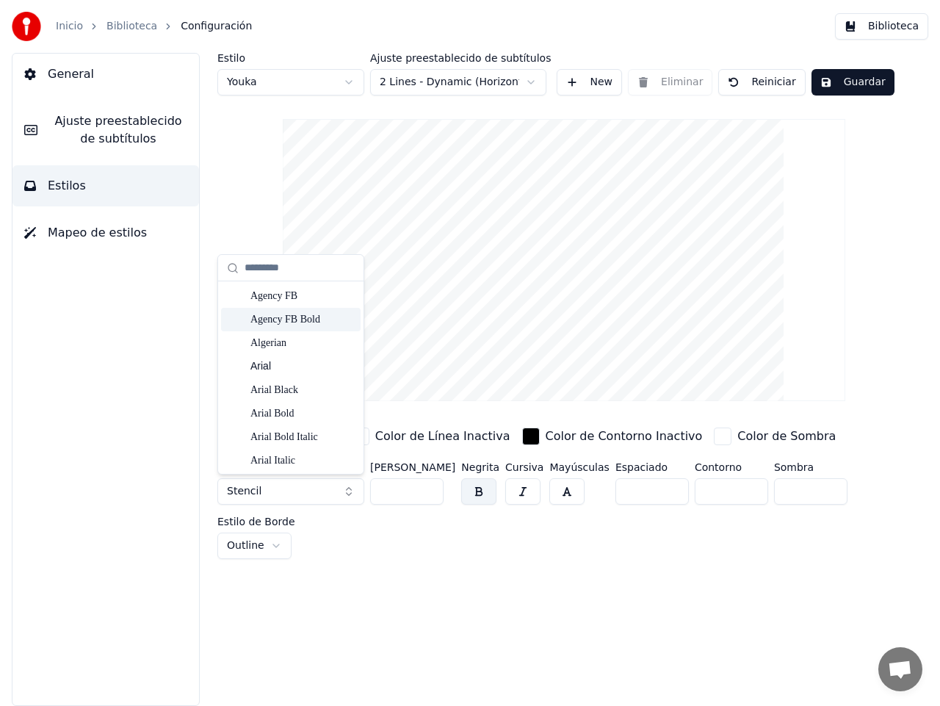
click at [314, 317] on div "Agency FB Bold" at bounding box center [302, 319] width 104 height 15
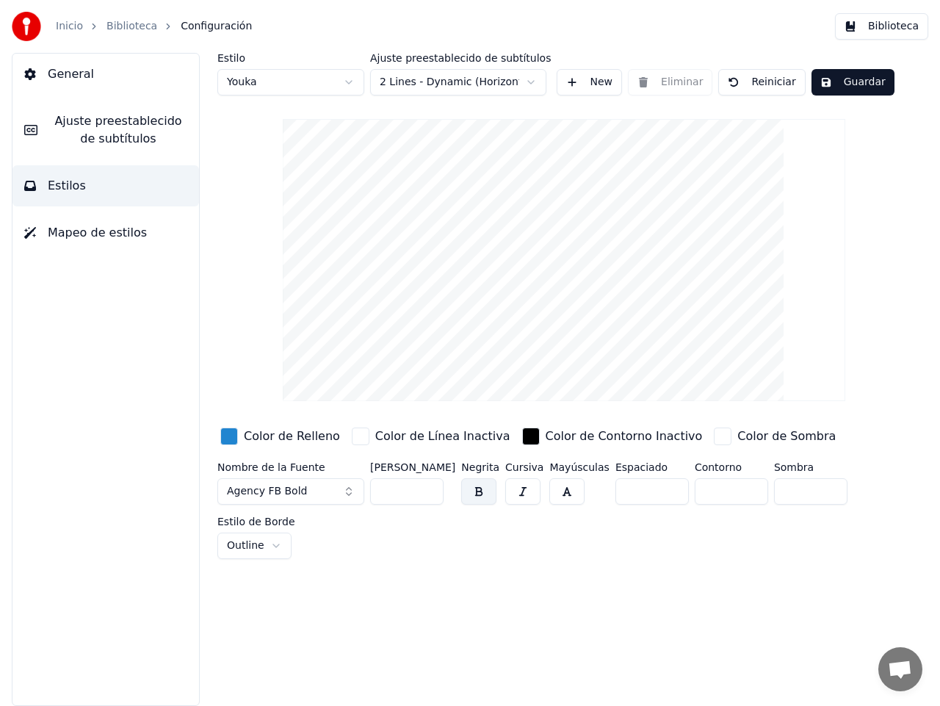
click at [349, 491] on button "Agency FB Bold" at bounding box center [290, 491] width 147 height 26
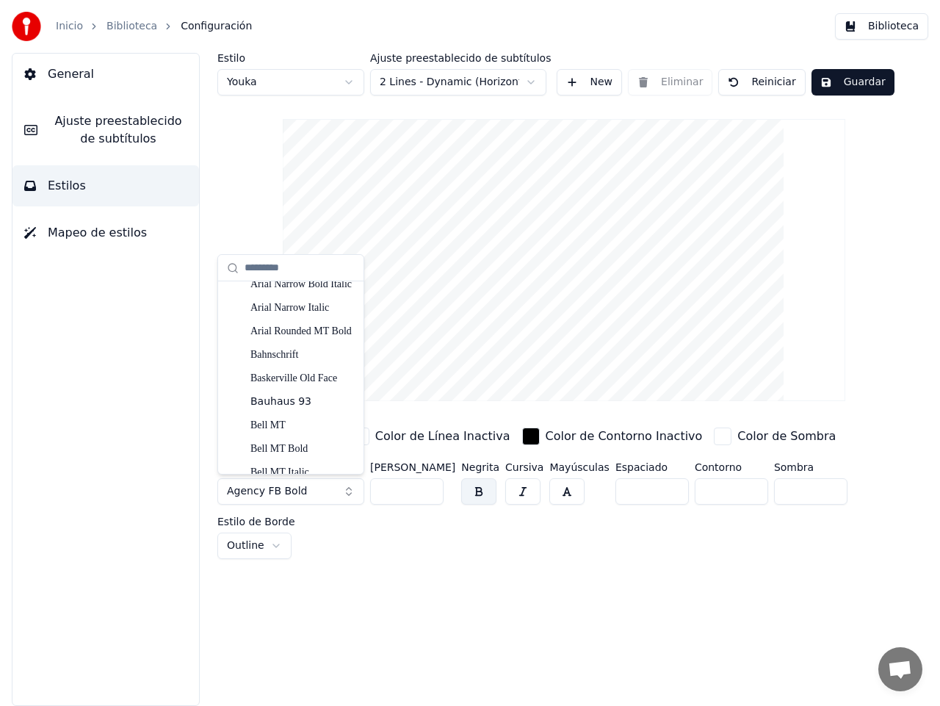
scroll to position [329, 0]
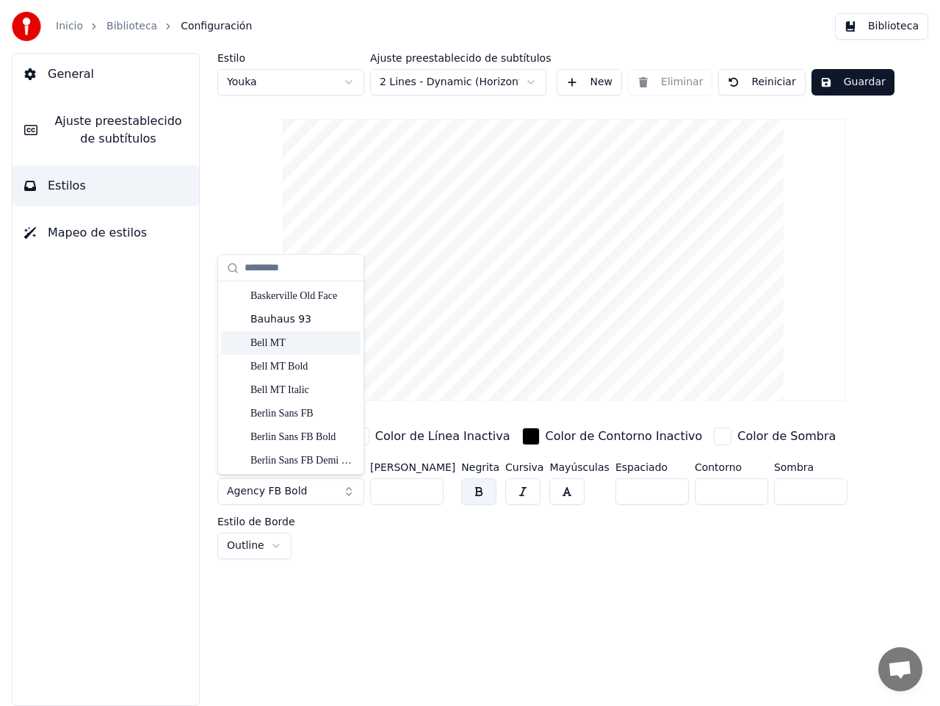
click at [315, 343] on div "Bell MT" at bounding box center [302, 343] width 104 height 15
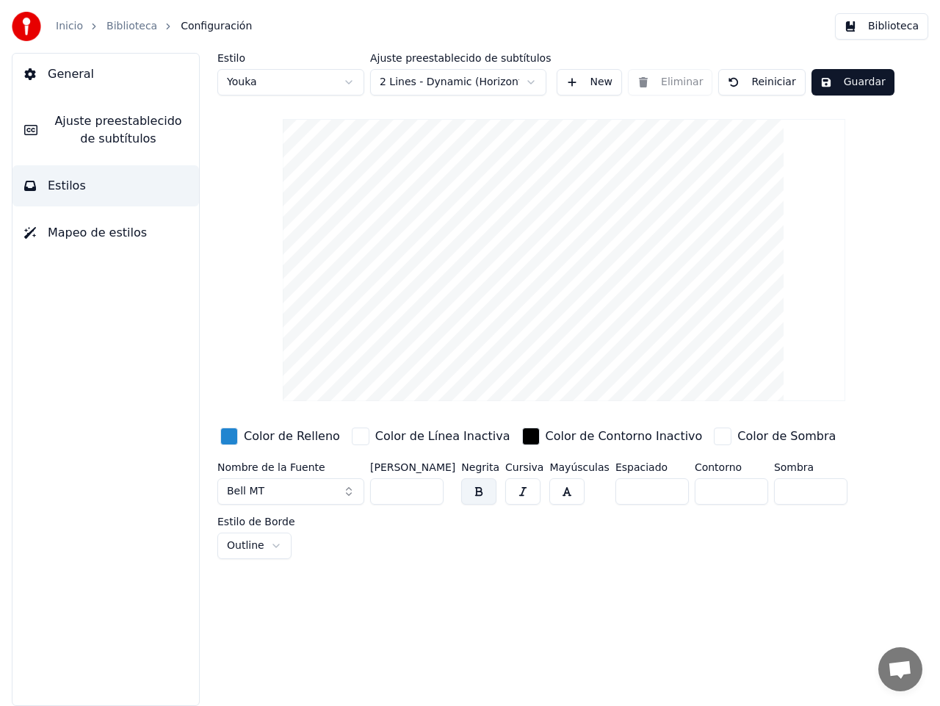
click at [350, 488] on button "Bell MT" at bounding box center [290, 491] width 147 height 26
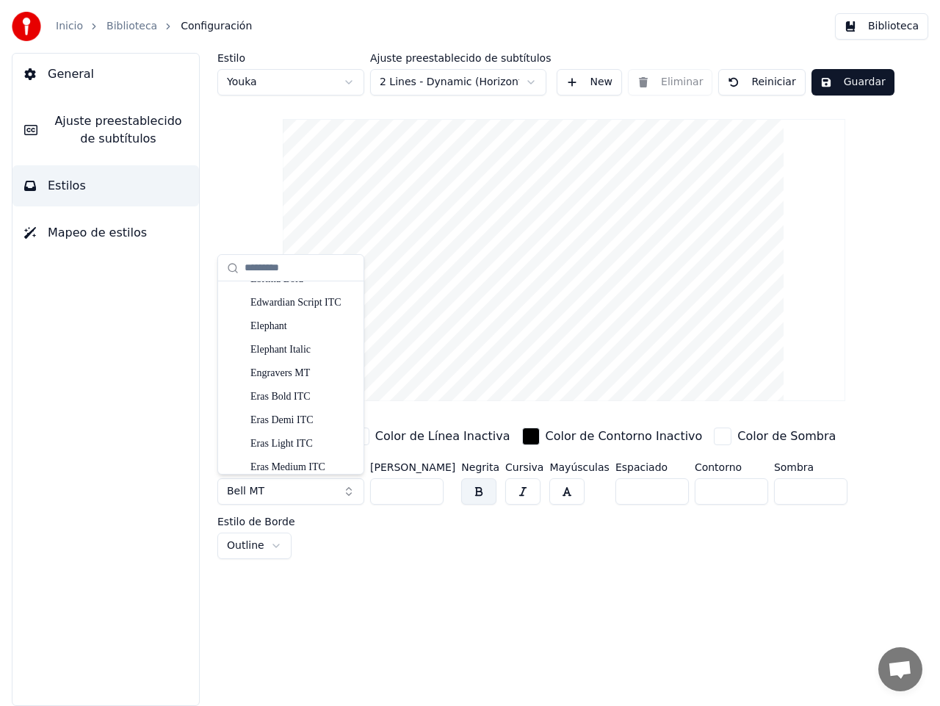
scroll to position [2771, 0]
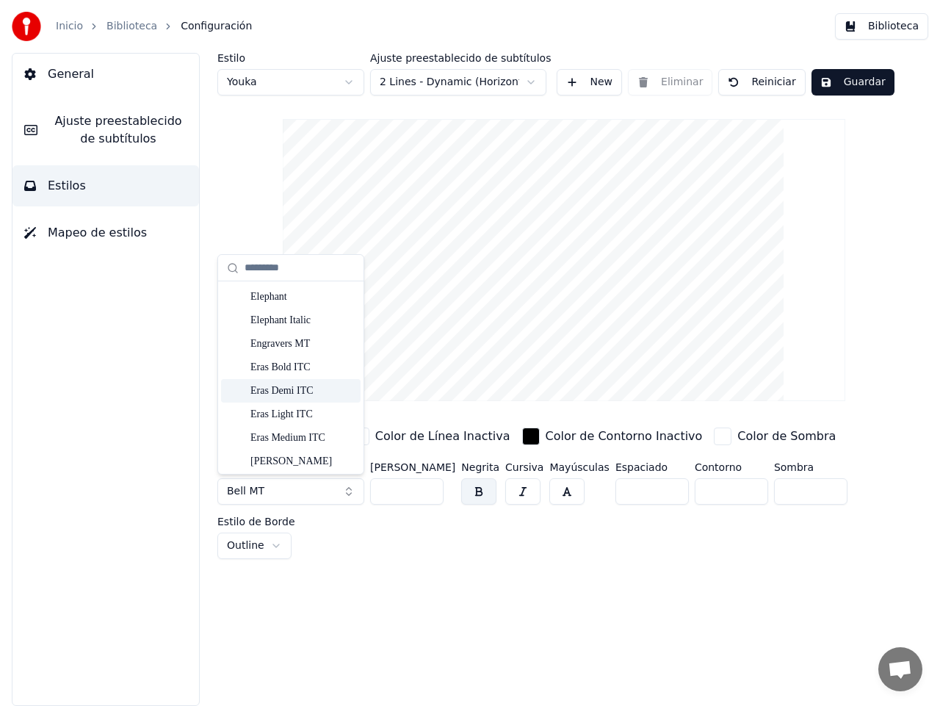
click at [289, 387] on div "Eras Demi ITC" at bounding box center [302, 390] width 104 height 15
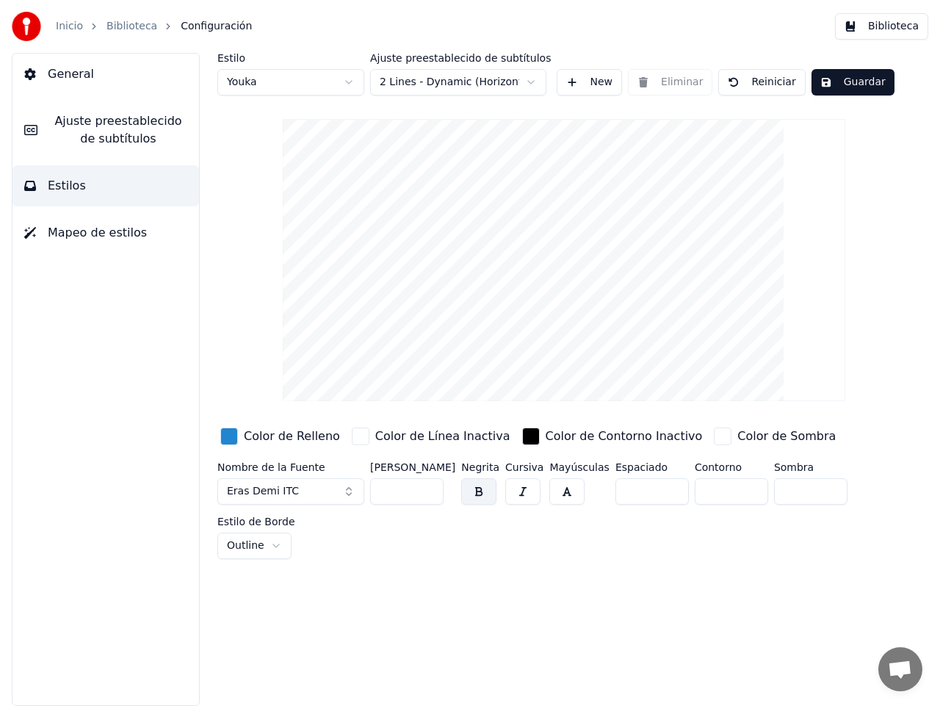
click at [230, 437] on div "button" at bounding box center [229, 436] width 18 height 18
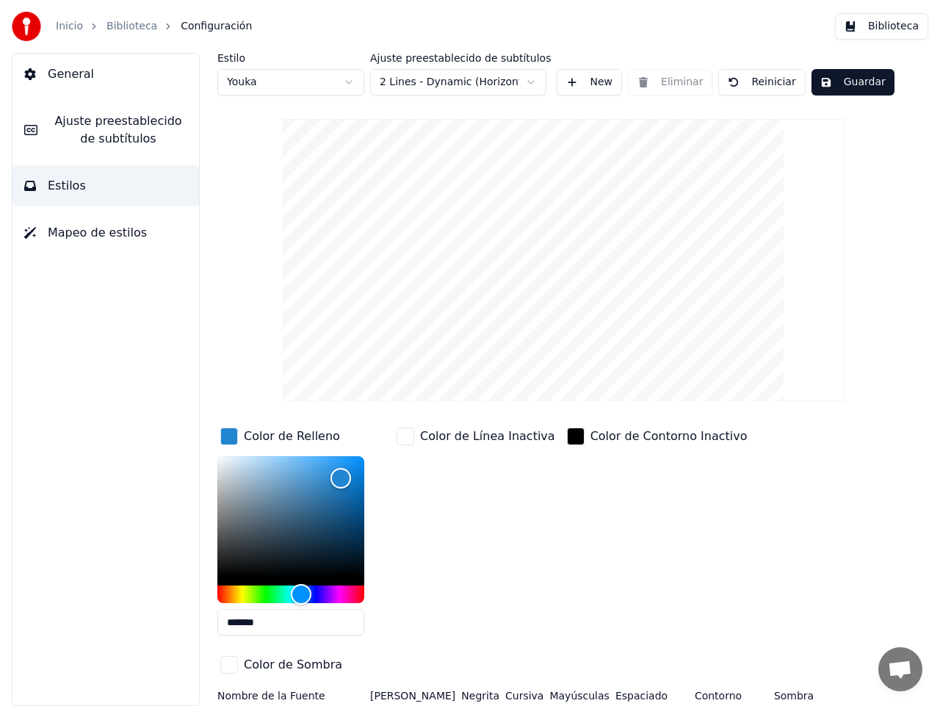
click at [264, 330] on div "Estilo Youka Ajuste preestablecido de subtítulos 2 Lines - Dynamic (Horizontal)…" at bounding box center [563, 420] width 693 height 734
click at [231, 433] on div "button" at bounding box center [229, 436] width 18 height 18
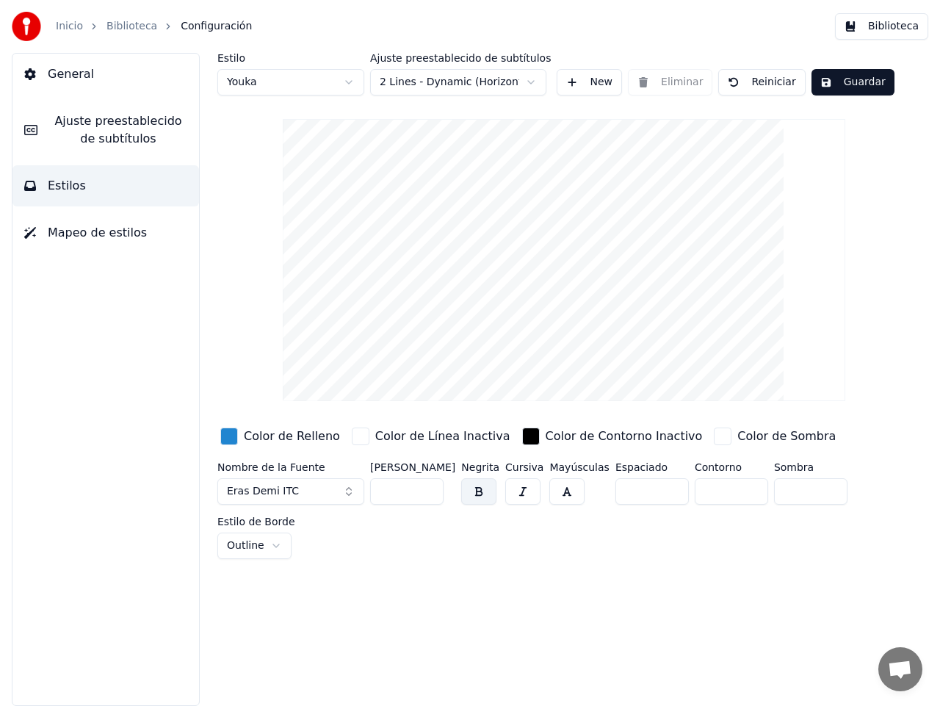
click at [849, 77] on button "Guardar" at bounding box center [852, 82] width 83 height 26
click at [350, 80] on html "Inicio Biblioteca Configuración Biblioteca General Ajuste preestablecido de sub…" at bounding box center [470, 353] width 940 height 706
click at [350, 493] on button "Arial Bold" at bounding box center [290, 491] width 147 height 26
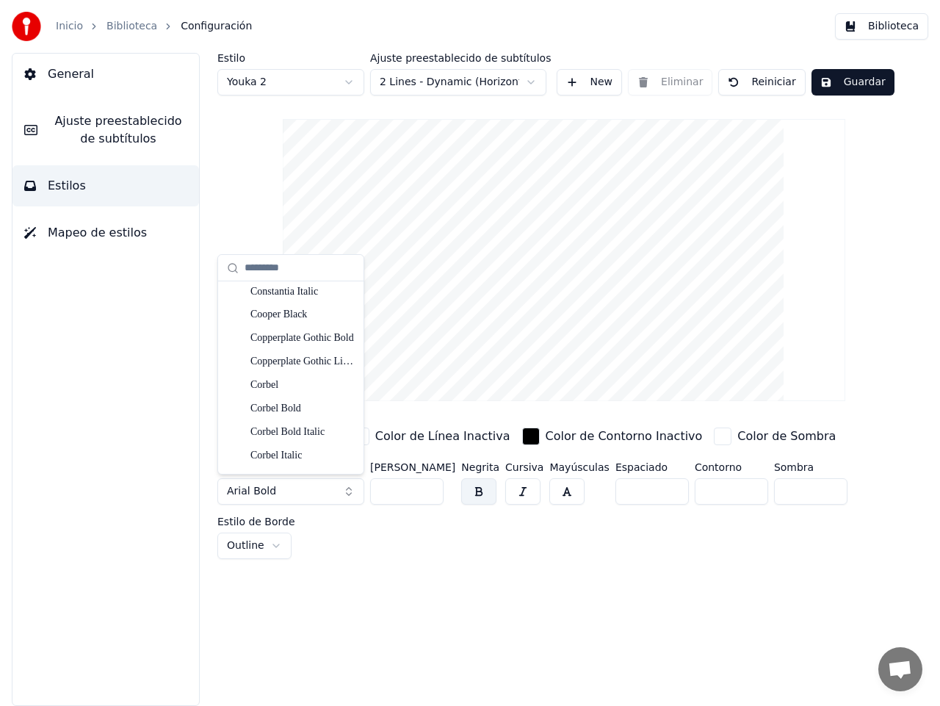
scroll to position [2383, 0]
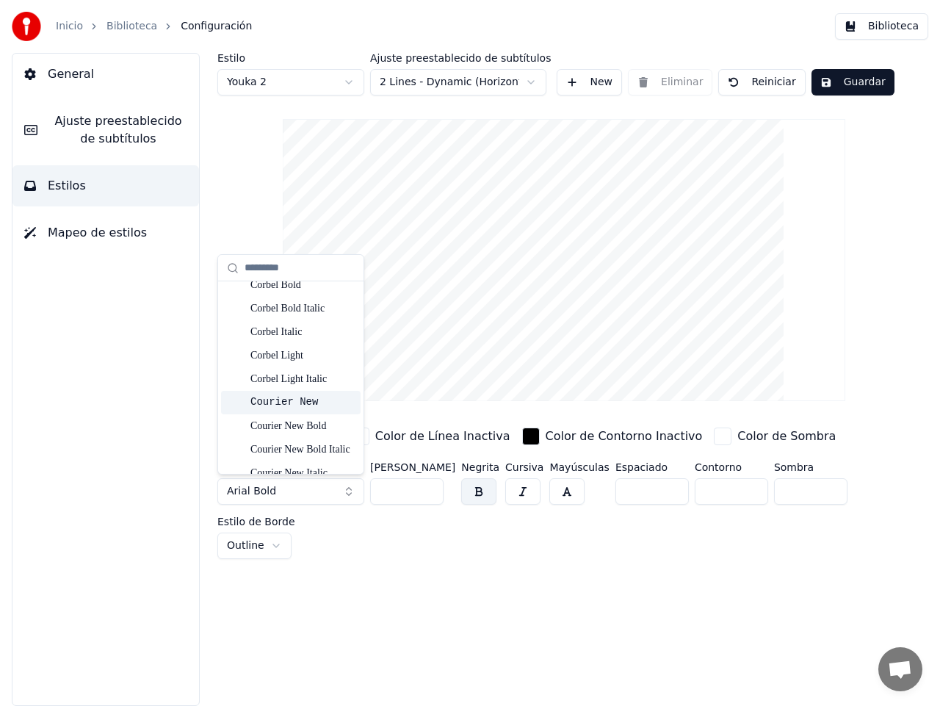
click at [311, 402] on div "Courier New" at bounding box center [302, 402] width 104 height 15
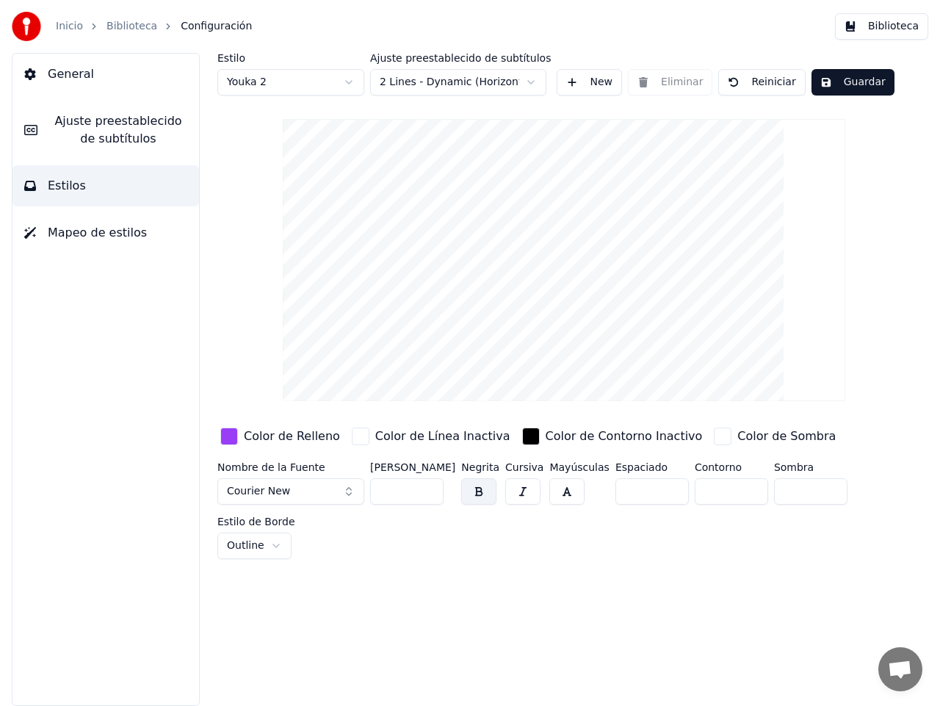
click at [350, 491] on button "Courier New" at bounding box center [290, 491] width 147 height 26
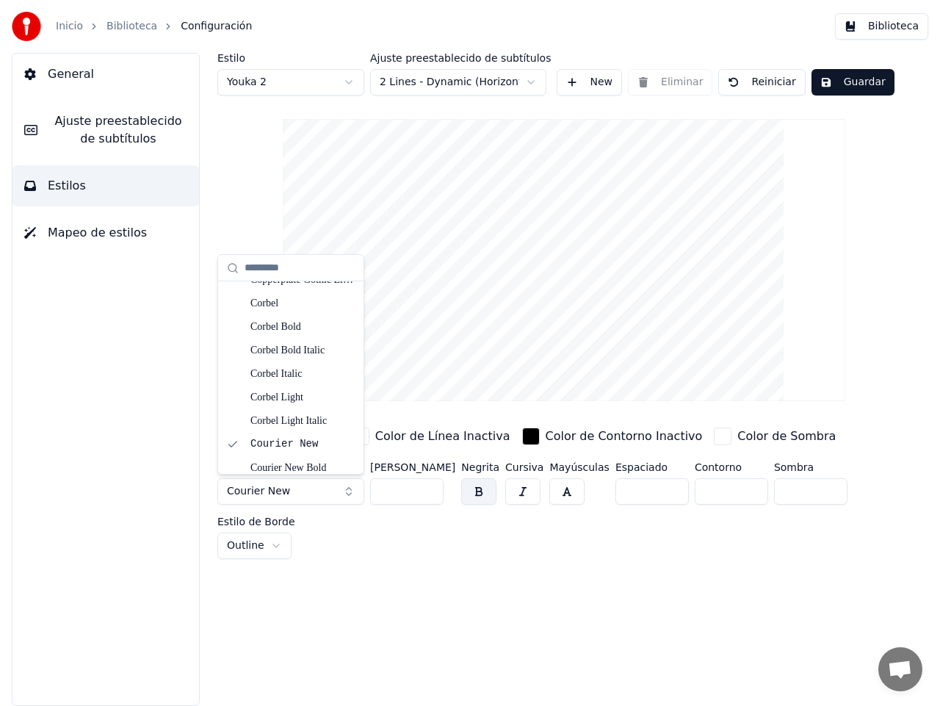
scroll to position [2711, 0]
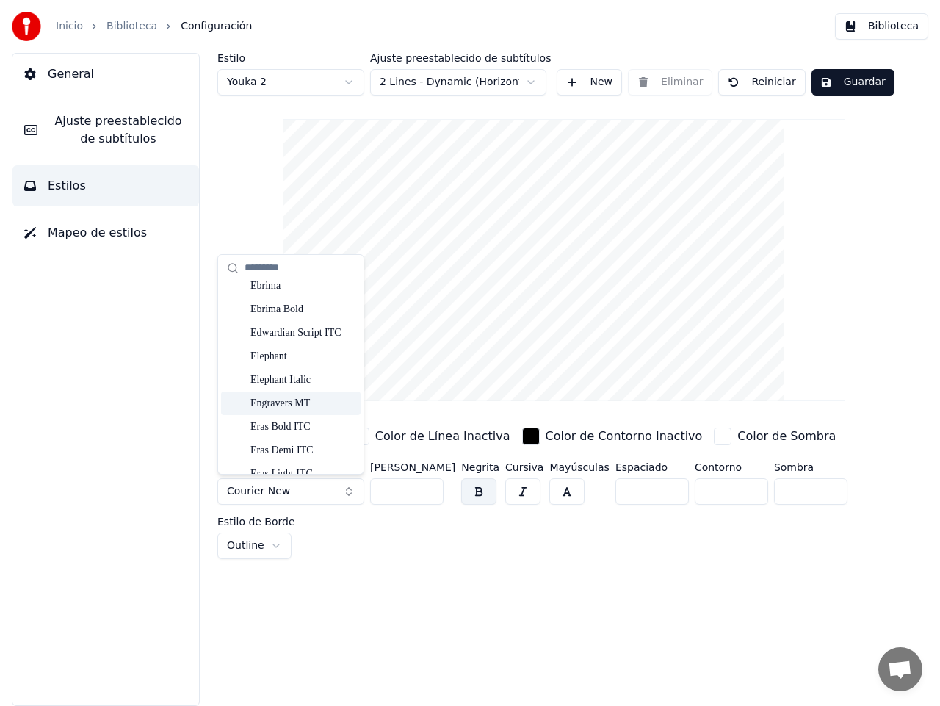
click at [304, 402] on div "Engravers MT" at bounding box center [302, 403] width 104 height 15
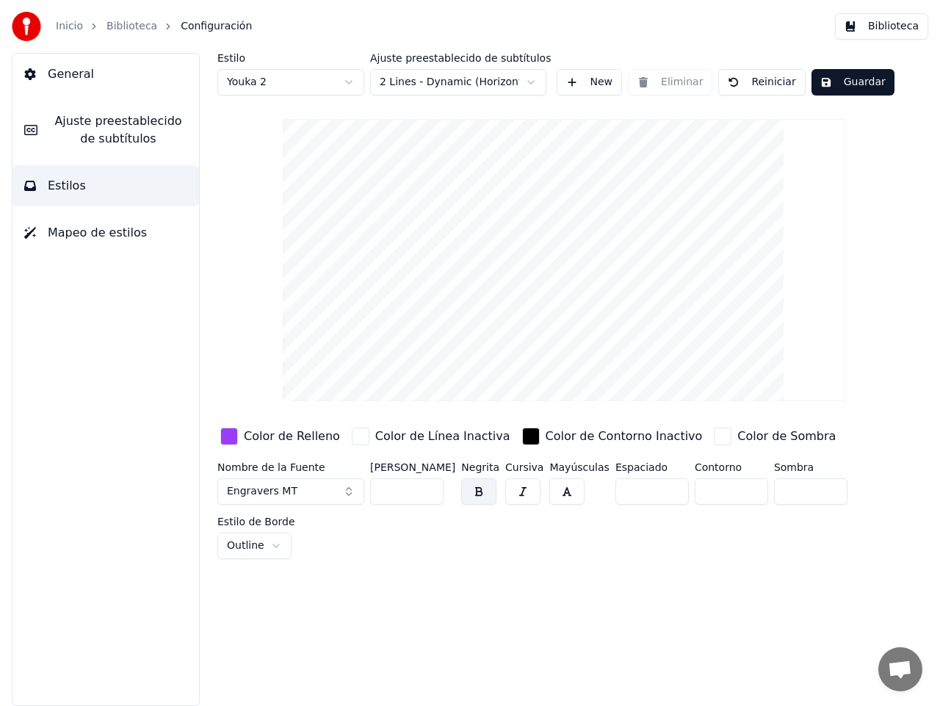
click at [349, 490] on button "Engravers MT" at bounding box center [290, 491] width 147 height 26
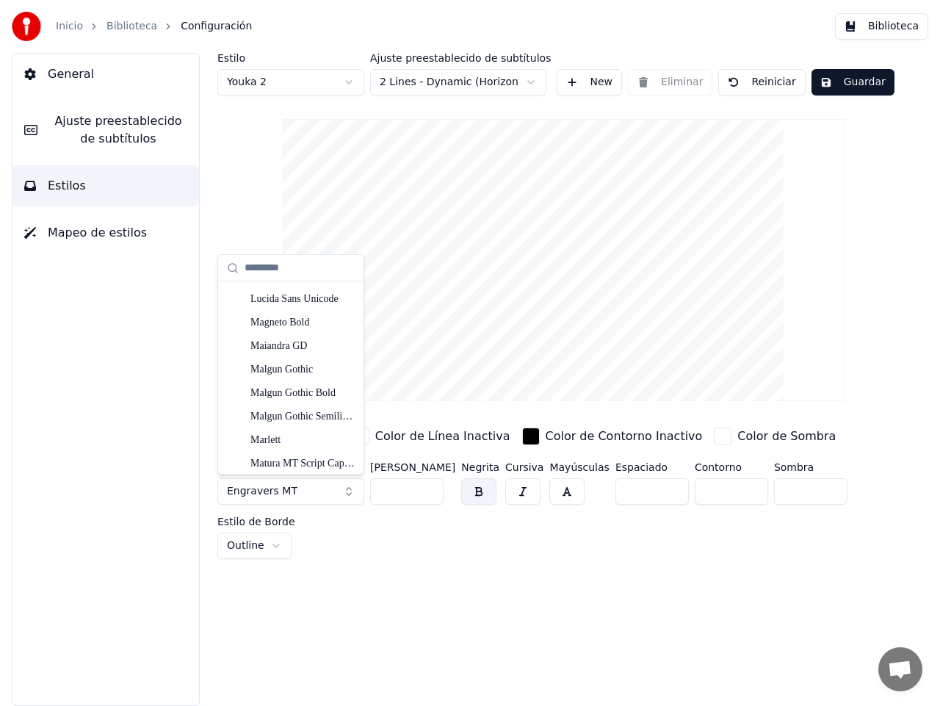
scroll to position [4807, 0]
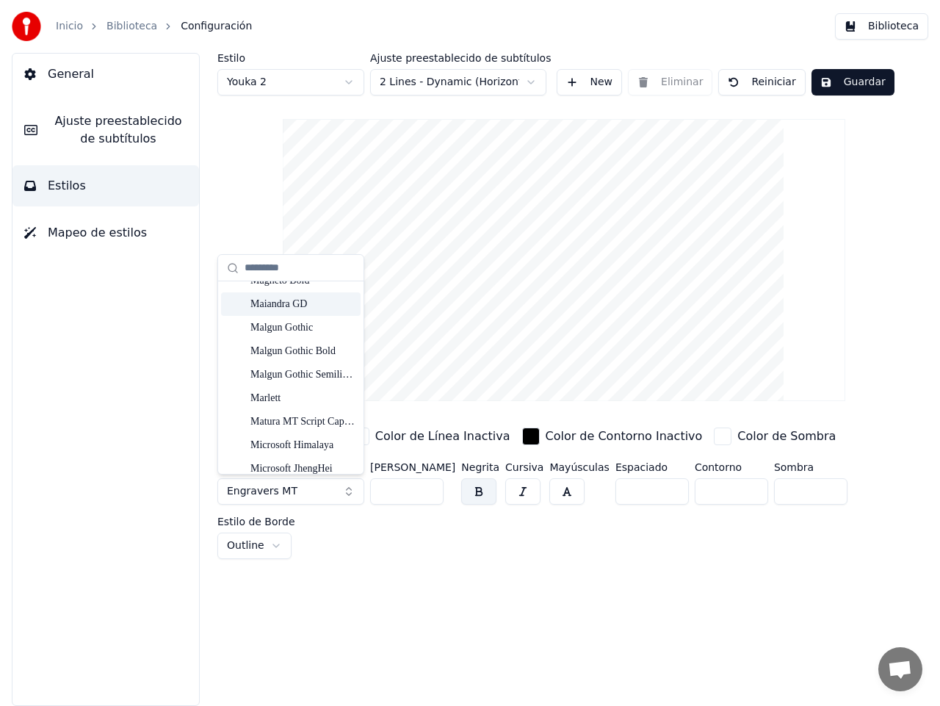
click at [290, 307] on div "Maiandra GD" at bounding box center [302, 304] width 104 height 15
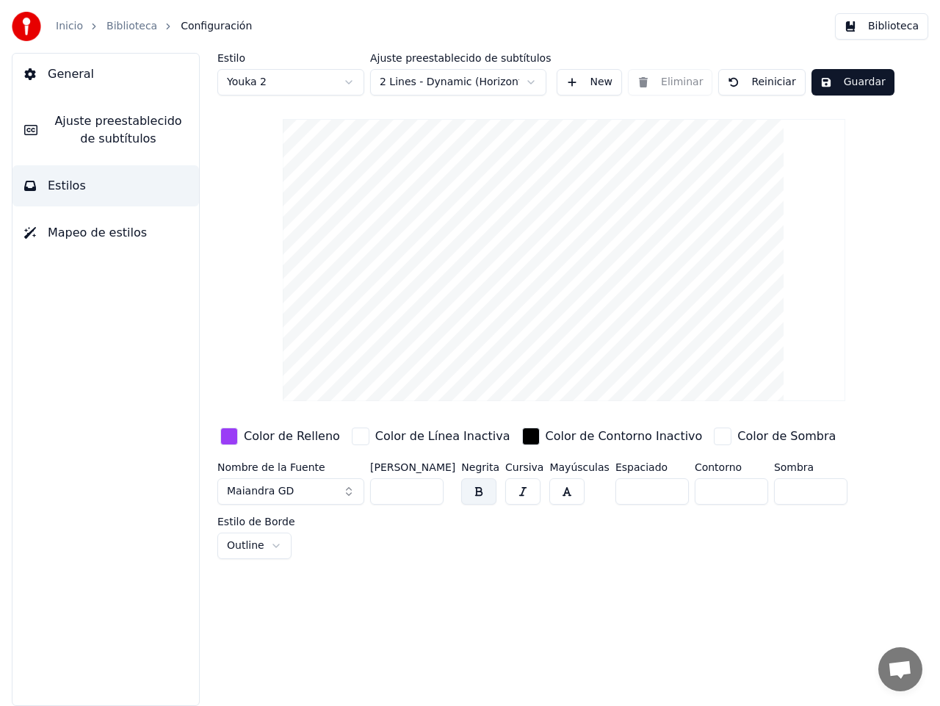
click at [347, 488] on button "Maiandra GD" at bounding box center [290, 491] width 147 height 26
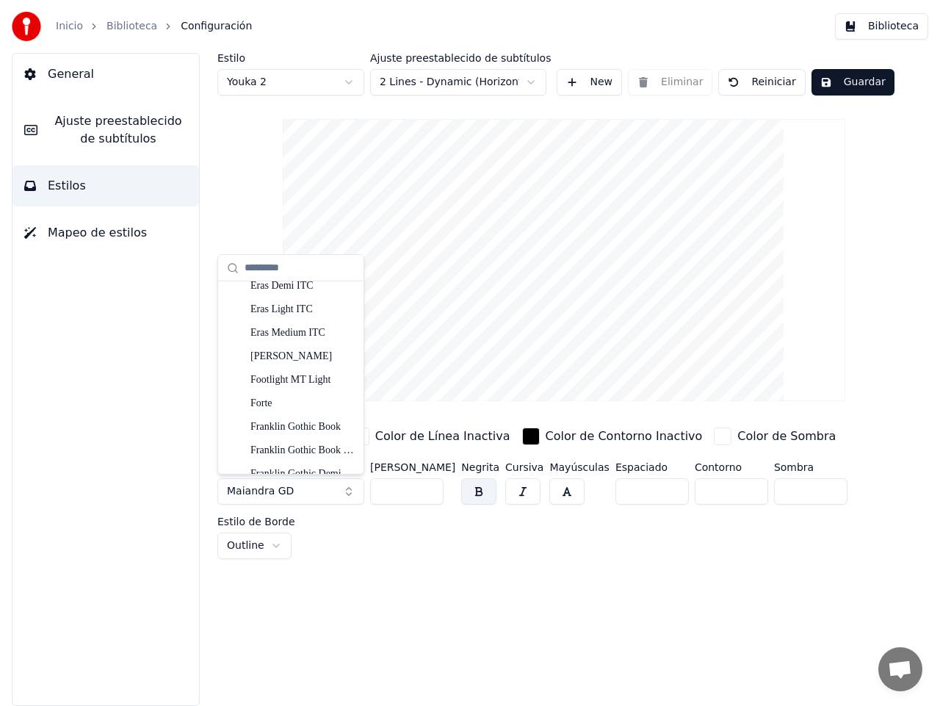
scroll to position [2958, 0]
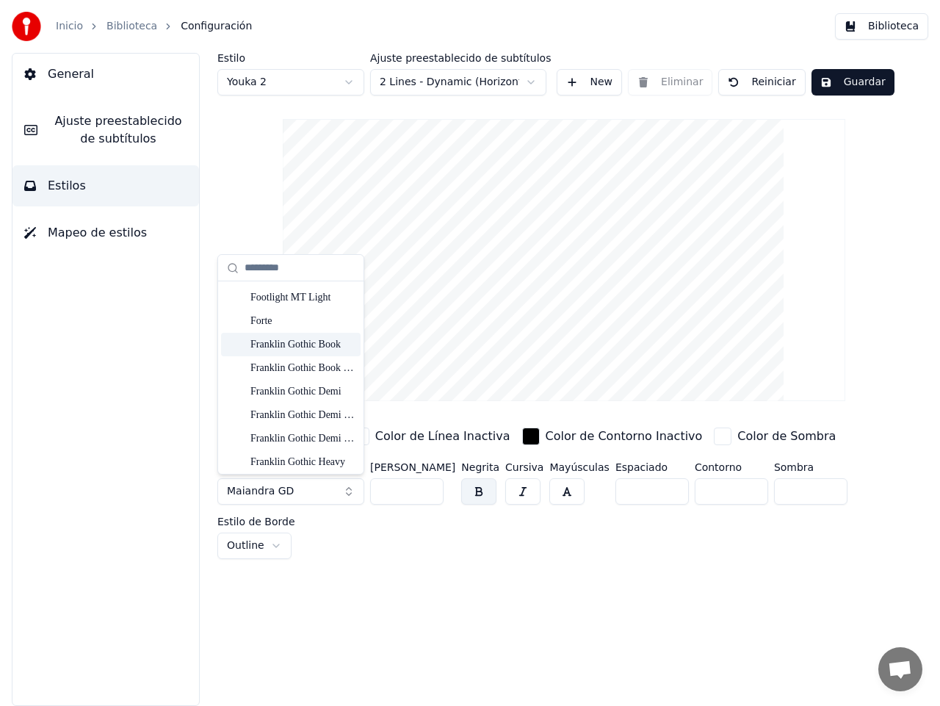
click at [314, 345] on div "Franklin Gothic Book" at bounding box center [302, 344] width 104 height 15
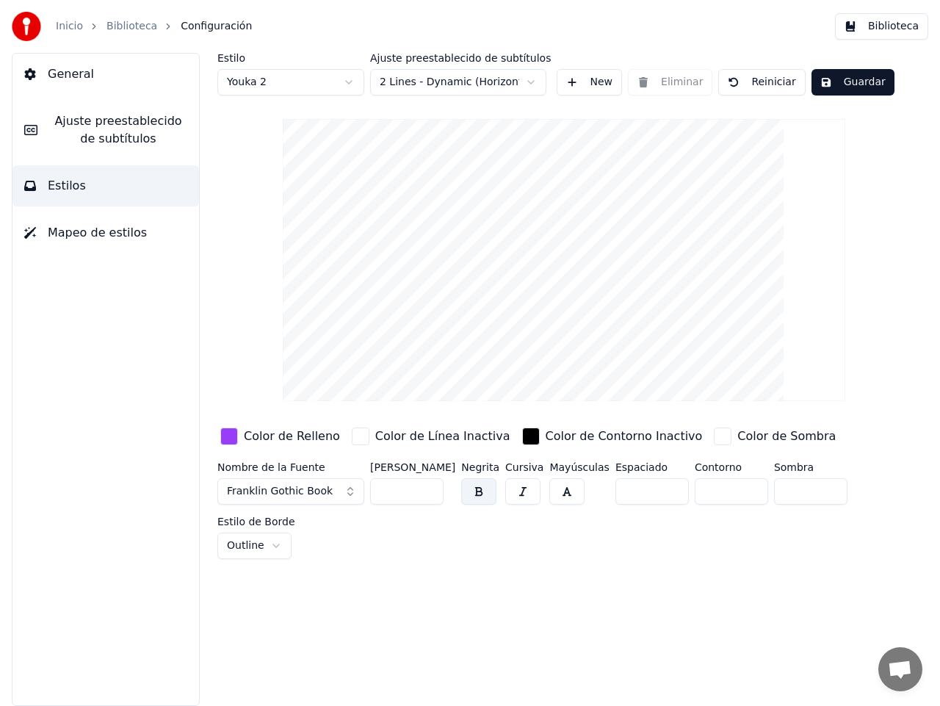
click at [351, 488] on button "Franklin Gothic Book" at bounding box center [290, 491] width 147 height 26
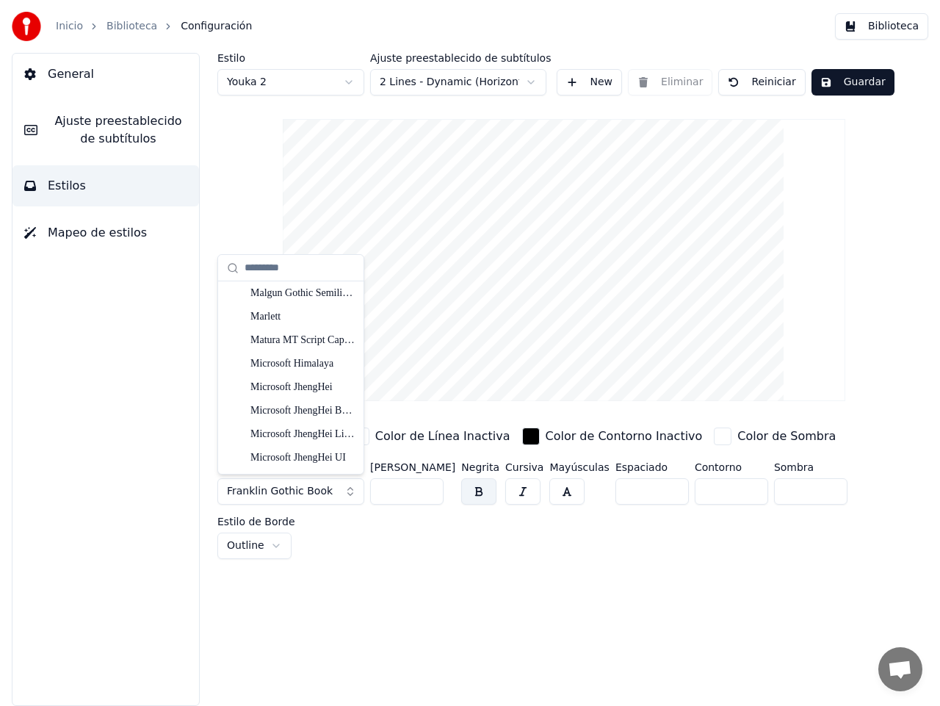
scroll to position [4765, 0]
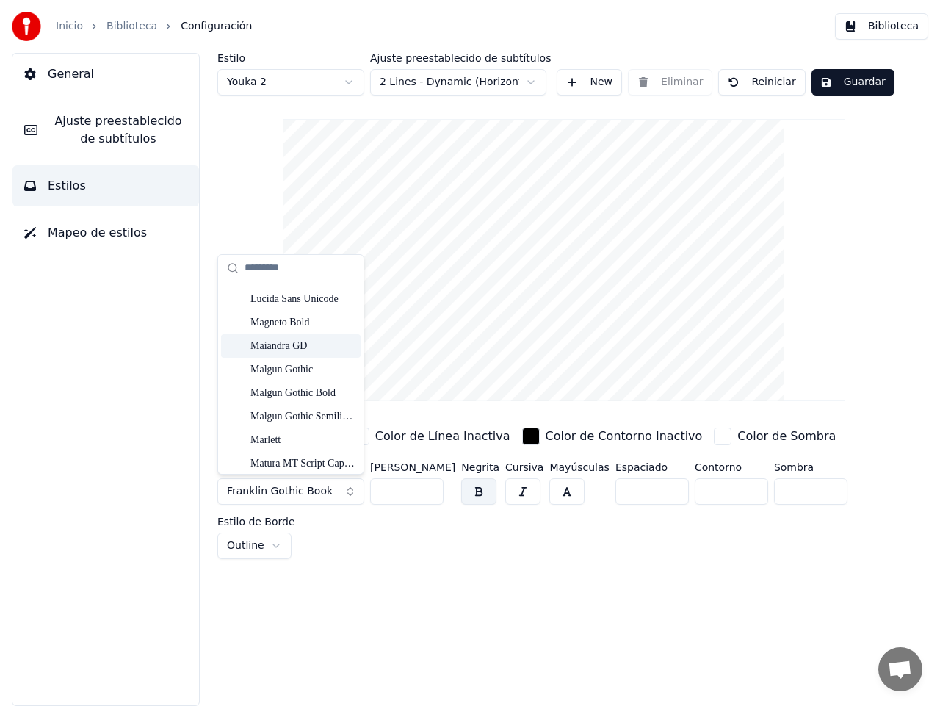
click at [287, 345] on div "Maiandra GD" at bounding box center [302, 346] width 104 height 15
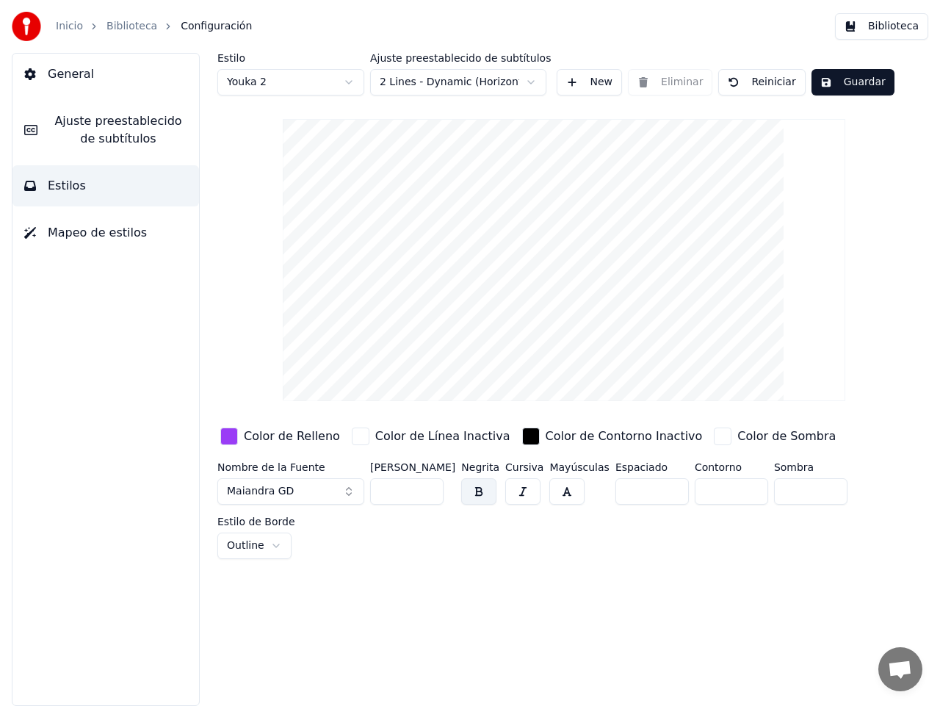
click at [351, 490] on button "Maiandra GD" at bounding box center [290, 491] width 147 height 26
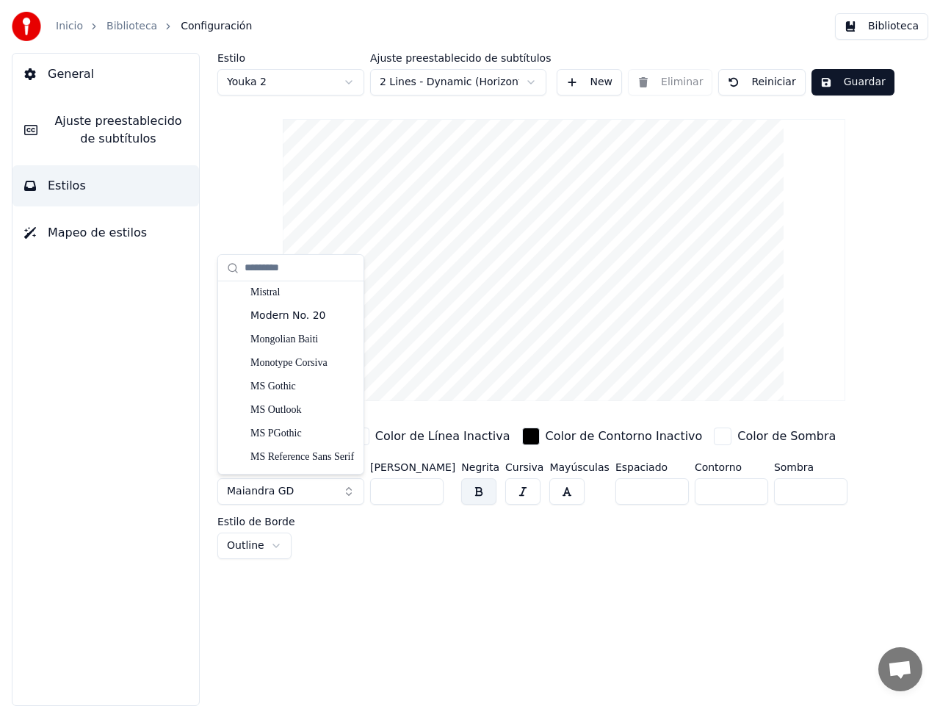
scroll to position [5587, 0]
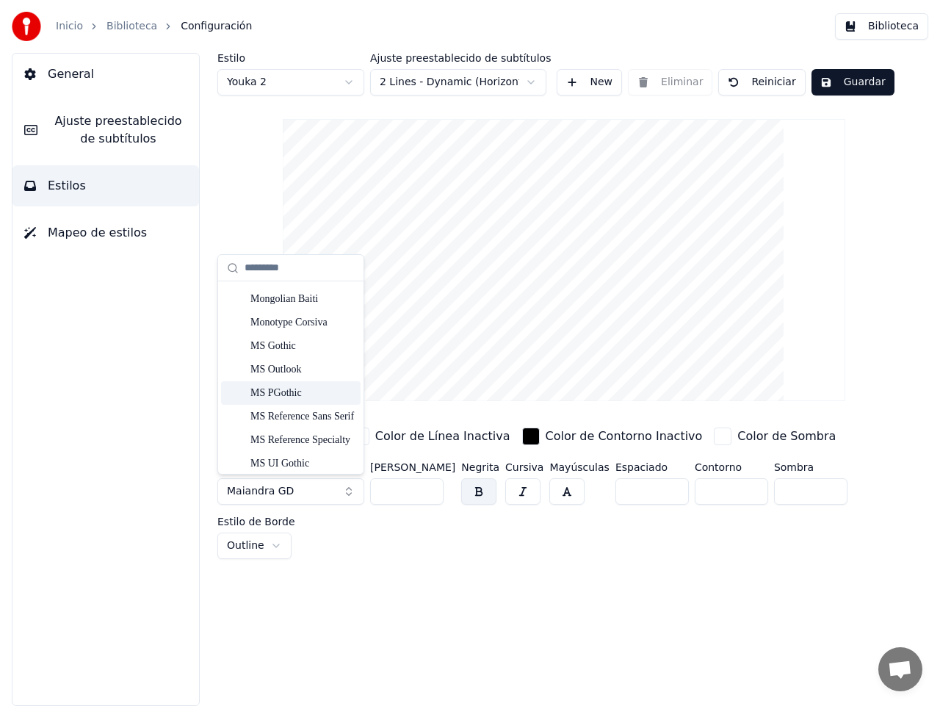
click at [296, 392] on div "MS PGothic" at bounding box center [302, 393] width 104 height 15
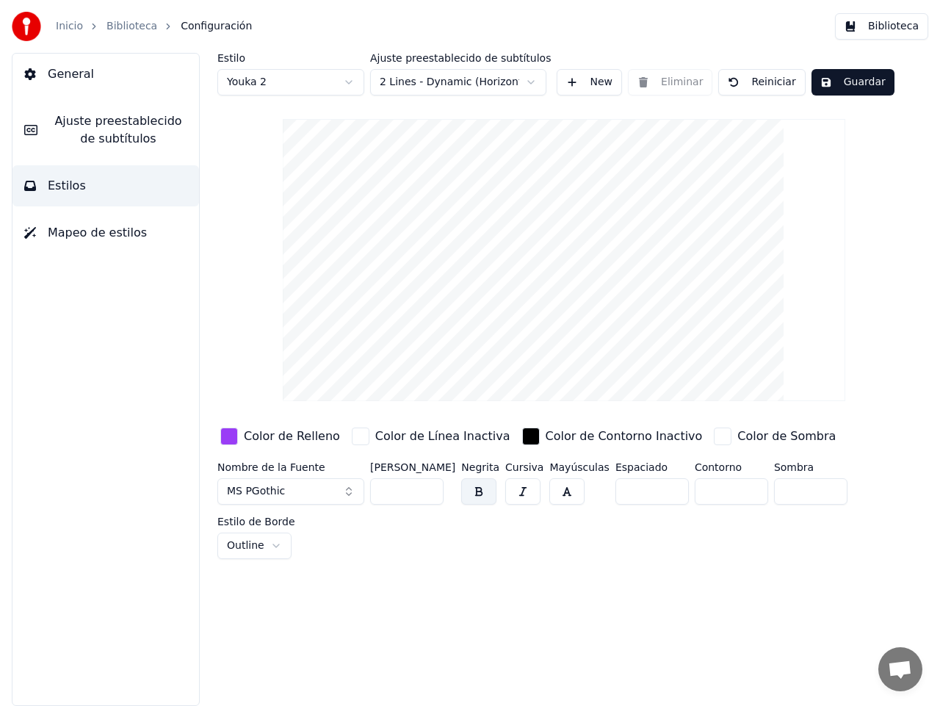
click at [349, 489] on button "MS PGothic" at bounding box center [290, 491] width 147 height 26
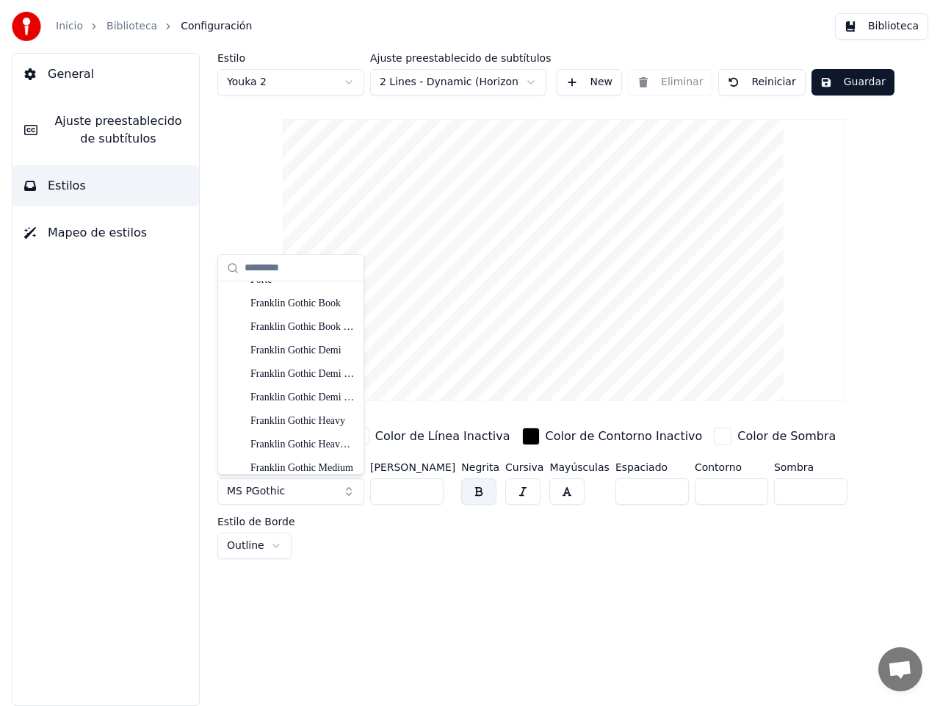
scroll to position [3081, 0]
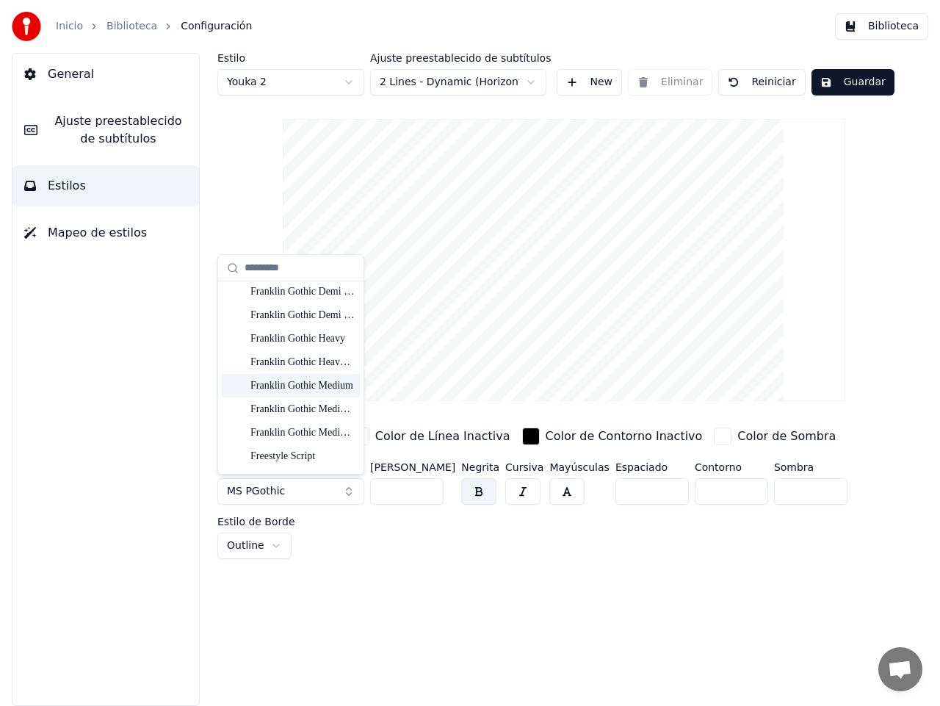
click at [320, 384] on div "Franklin Gothic Medium" at bounding box center [302, 385] width 104 height 15
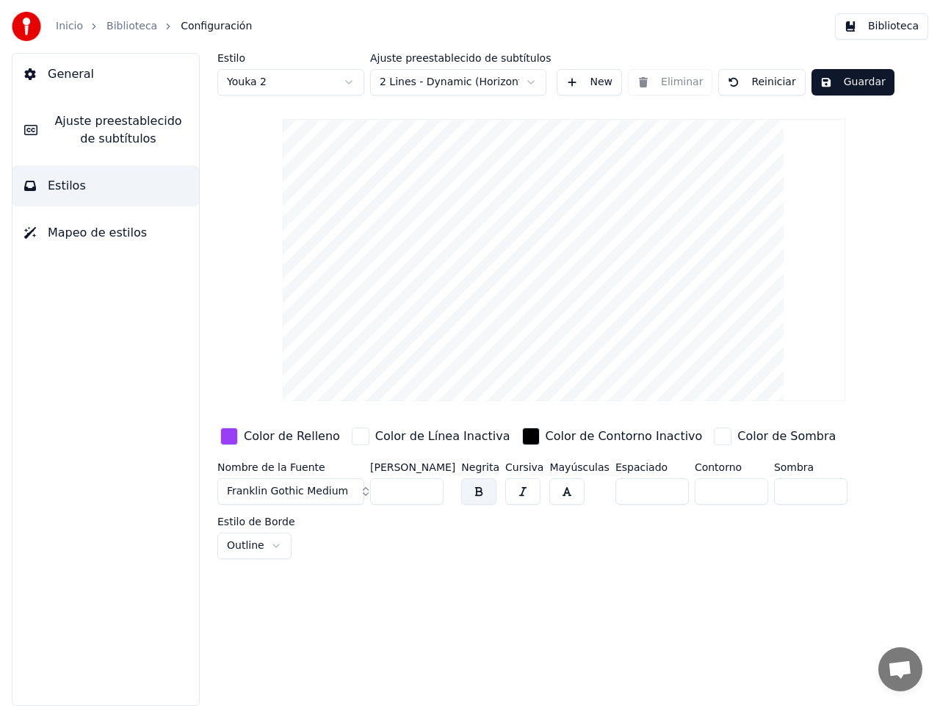
click at [357, 490] on button "Franklin Gothic Medium" at bounding box center [290, 491] width 147 height 26
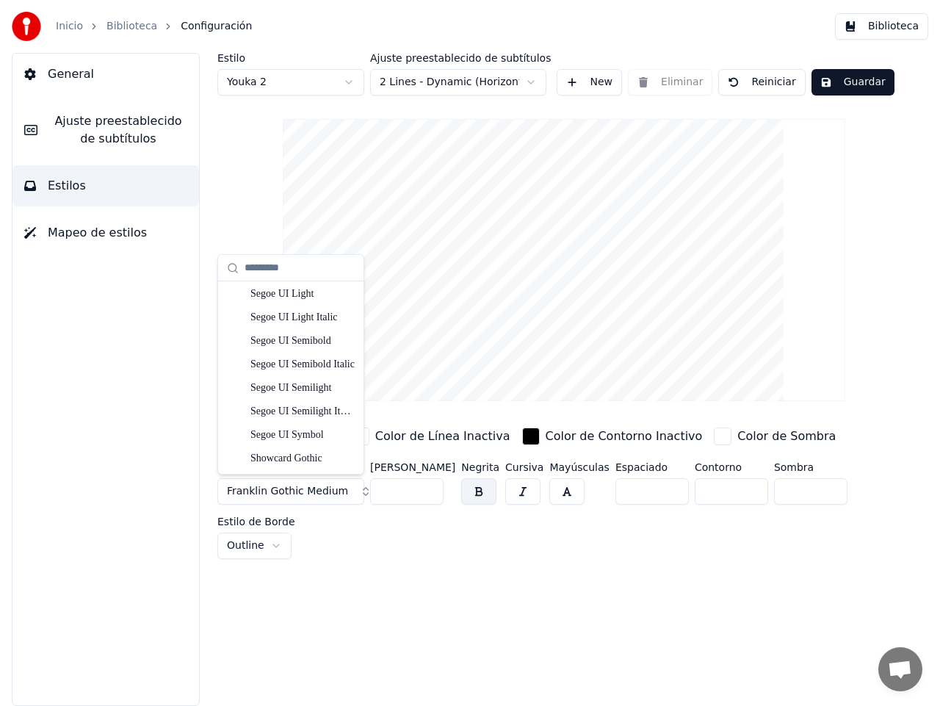
scroll to position [6942, 0]
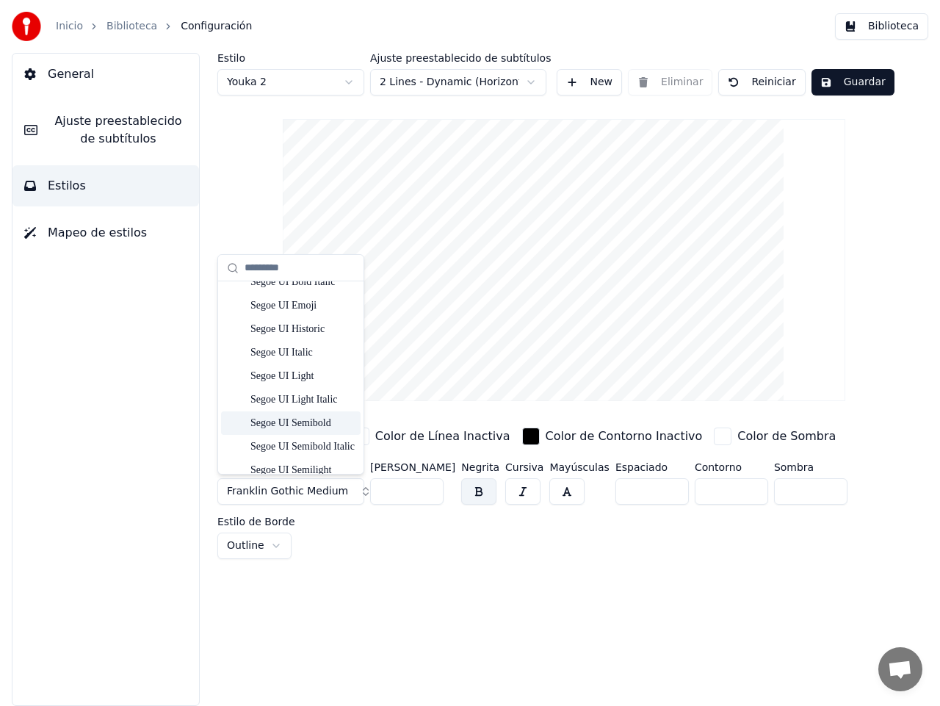
click at [297, 421] on div "Segoe UI Semibold" at bounding box center [302, 423] width 104 height 15
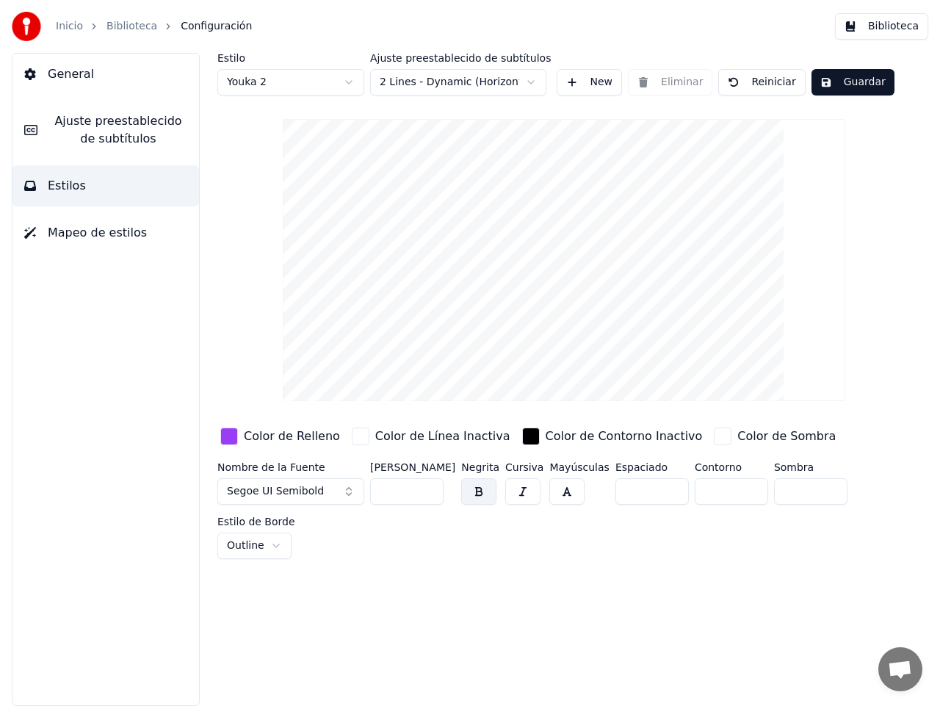
click at [347, 490] on button "Segoe UI Semibold" at bounding box center [290, 491] width 147 height 26
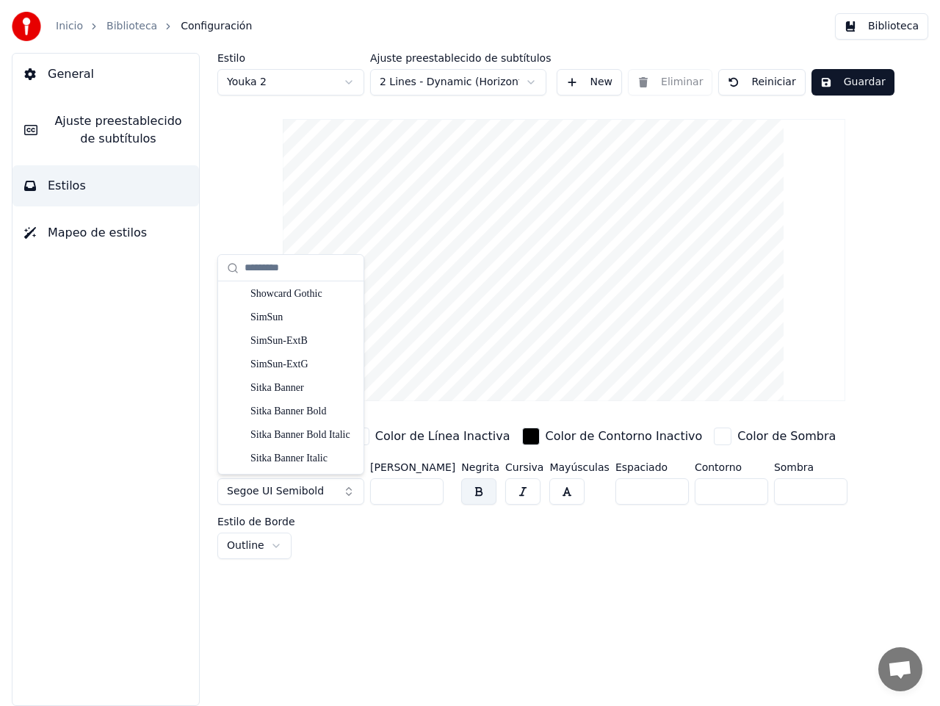
scroll to position [7107, 0]
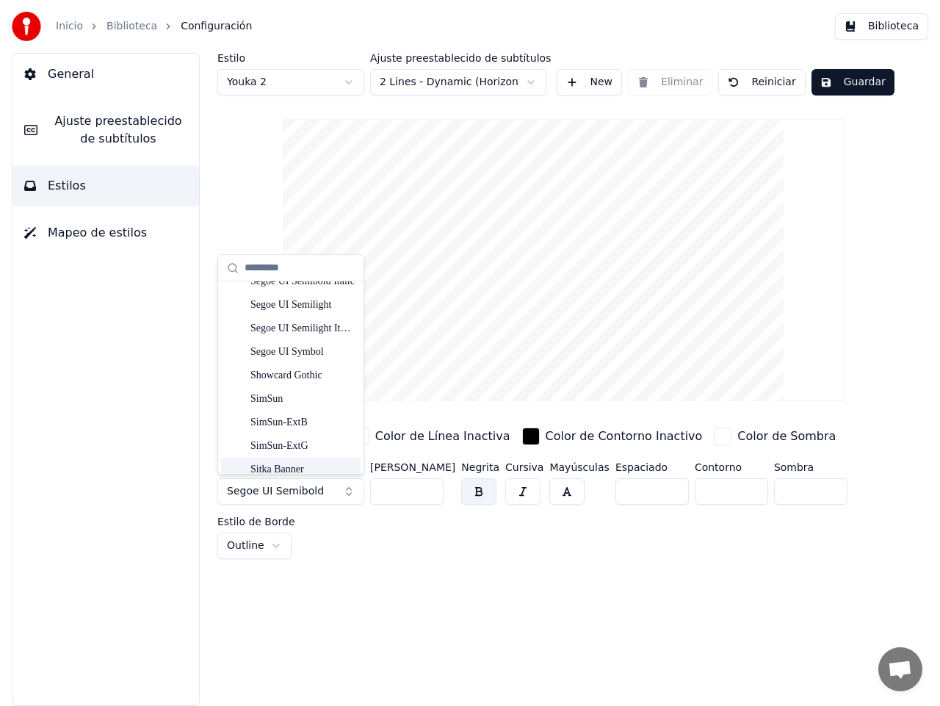
click at [287, 463] on div "Sitka Banner" at bounding box center [302, 469] width 104 height 15
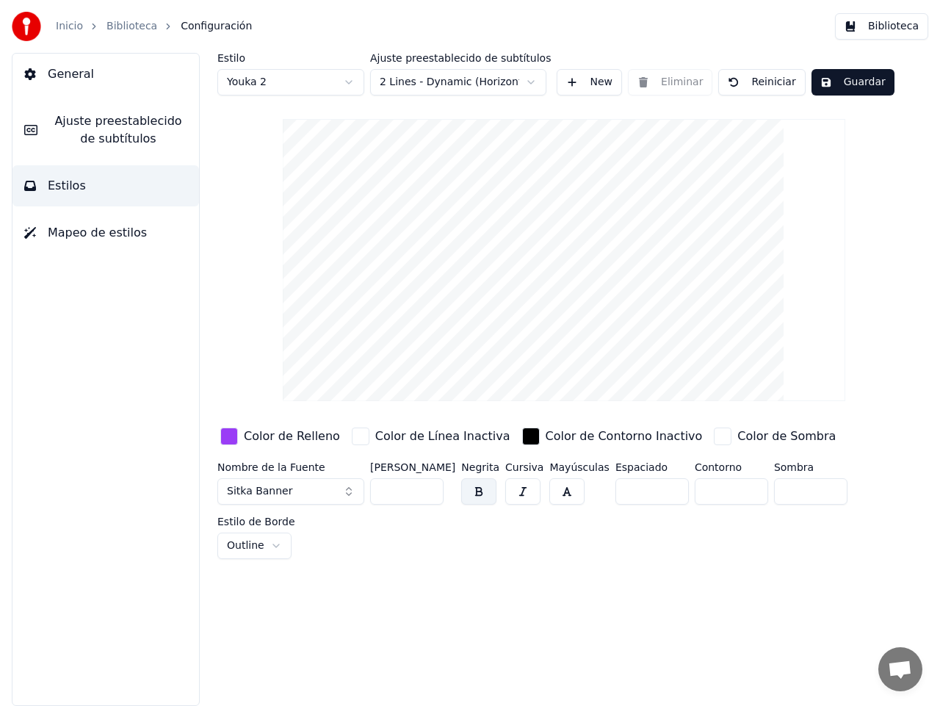
click at [346, 490] on button "Sitka Banner" at bounding box center [290, 491] width 147 height 26
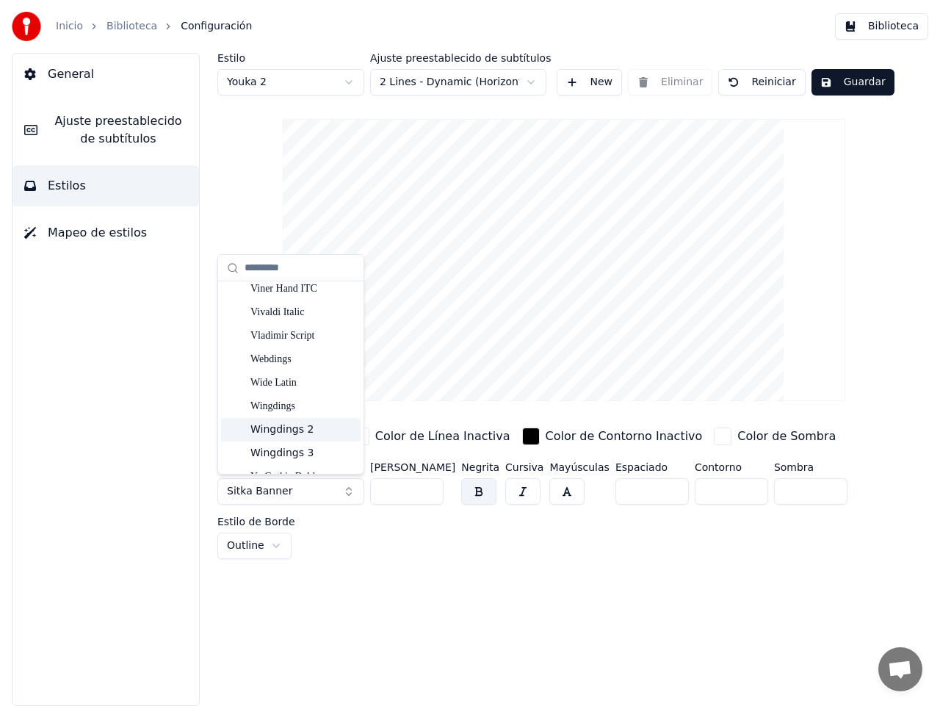
click at [284, 427] on div "Wingdings 2" at bounding box center [302, 429] width 104 height 15
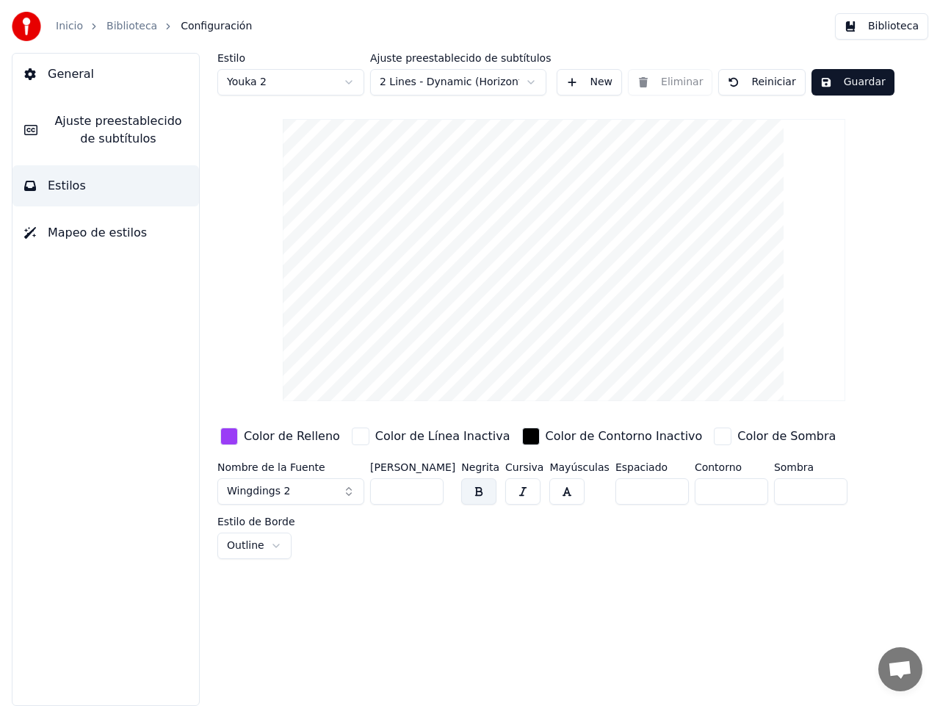
click at [349, 490] on button "Wingdings 2" at bounding box center [290, 491] width 147 height 26
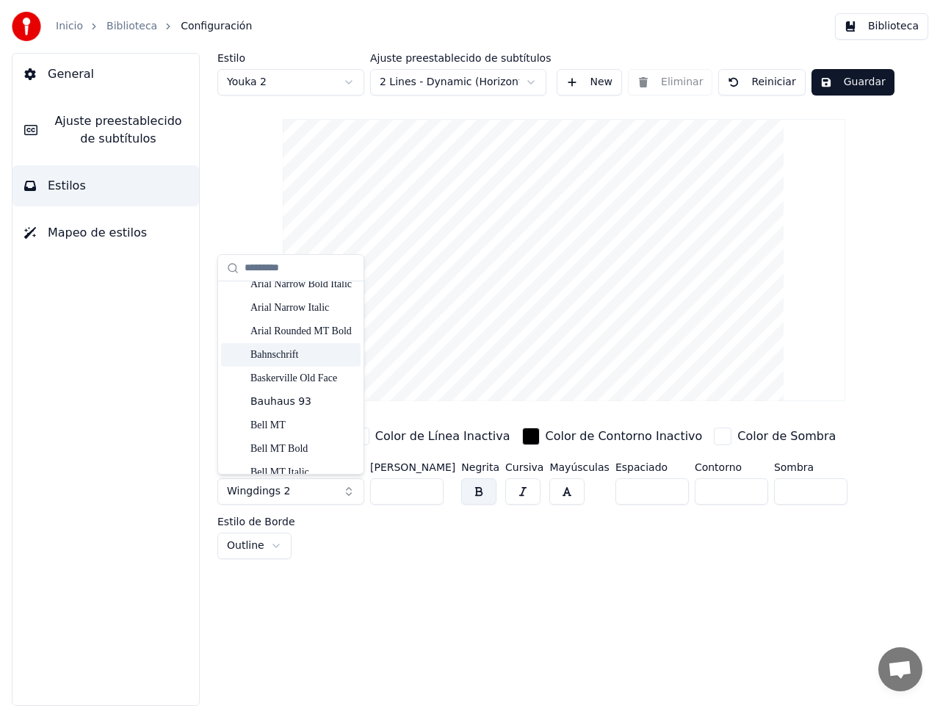
click at [264, 352] on div "Bahnschrift" at bounding box center [302, 354] width 104 height 15
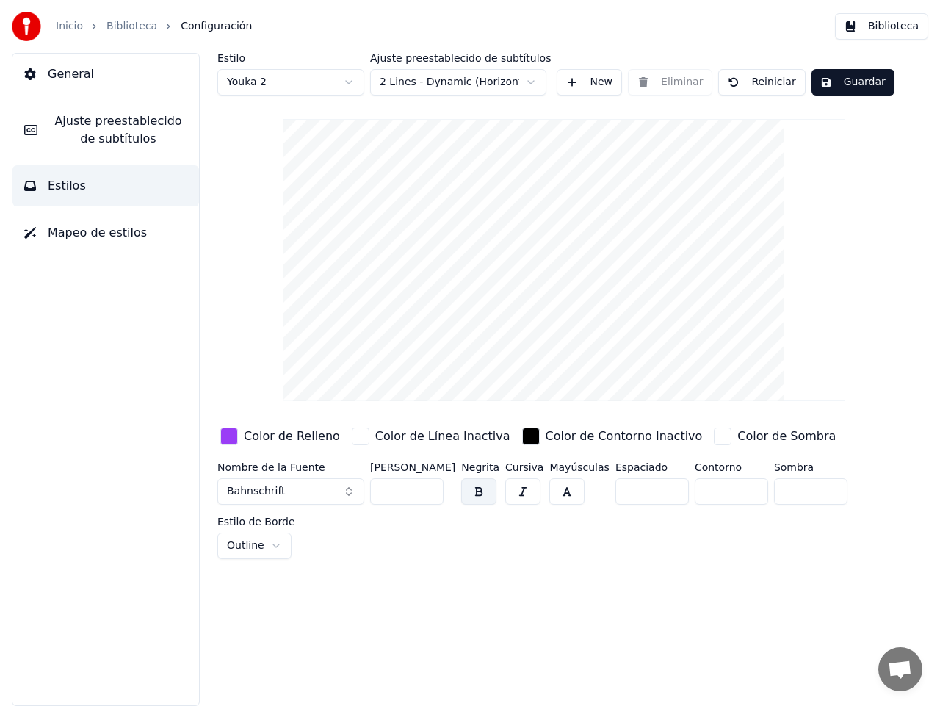
click at [847, 82] on button "Guardar" at bounding box center [852, 82] width 83 height 26
click at [351, 81] on html "Inicio Biblioteca Configuración Biblioteca General Ajuste preestablecido de sub…" at bounding box center [470, 353] width 940 height 706
click at [350, 491] on button "Arial Bold" at bounding box center [290, 491] width 147 height 26
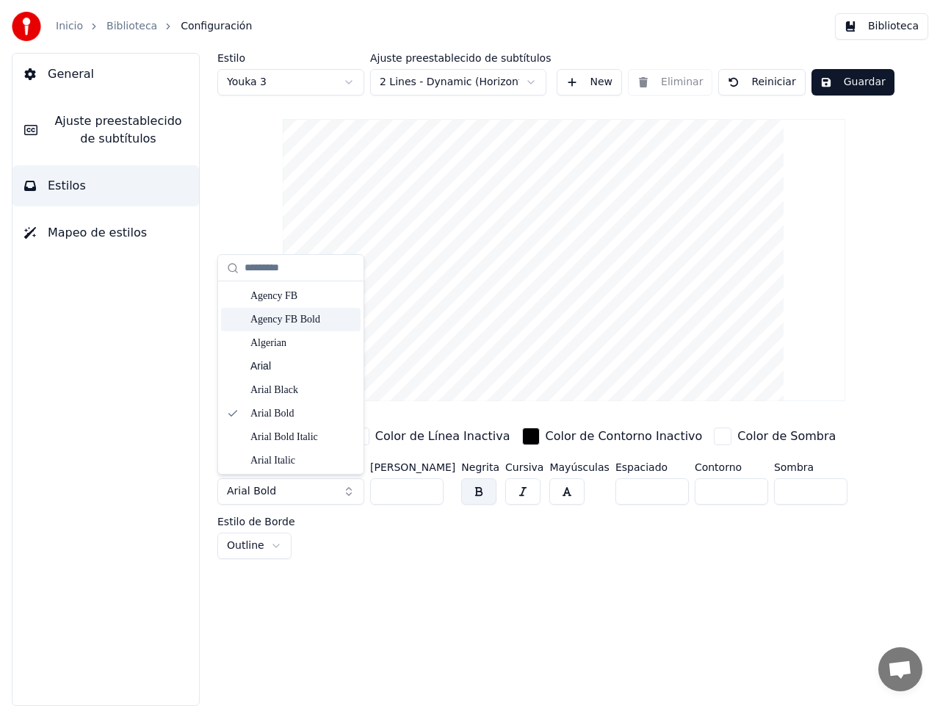
click at [291, 318] on div "Agency FB Bold" at bounding box center [302, 319] width 104 height 15
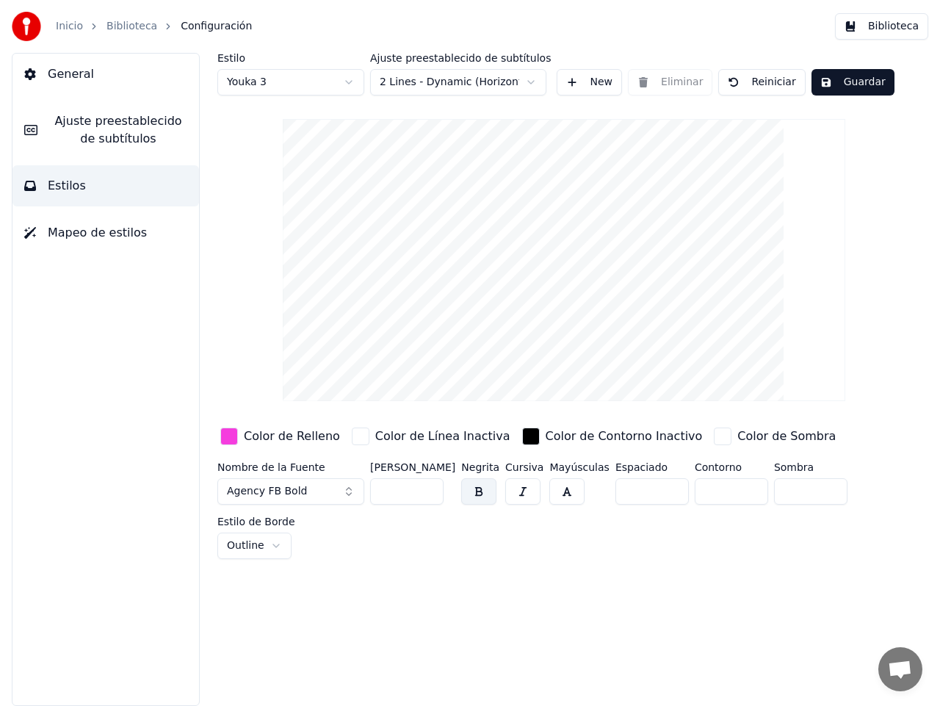
click at [838, 82] on button "Guardar" at bounding box center [852, 82] width 83 height 26
click at [104, 128] on span "Ajuste preestablecido de subtítulos" at bounding box center [118, 129] width 138 height 35
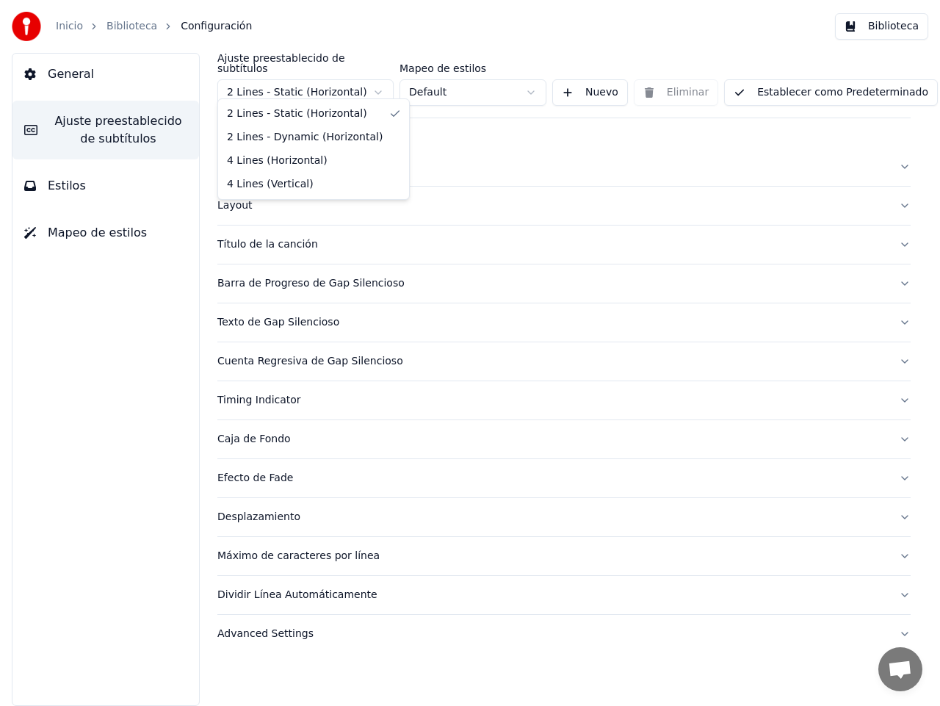
click at [383, 81] on html "Inicio Biblioteca Configuración Biblioteca General Ajuste preestablecido de sub…" at bounding box center [470, 353] width 940 height 706
click at [535, 81] on html "Inicio Biblioteca Configuración Biblioteca General Ajuste preestablecido de sub…" at bounding box center [470, 353] width 940 height 706
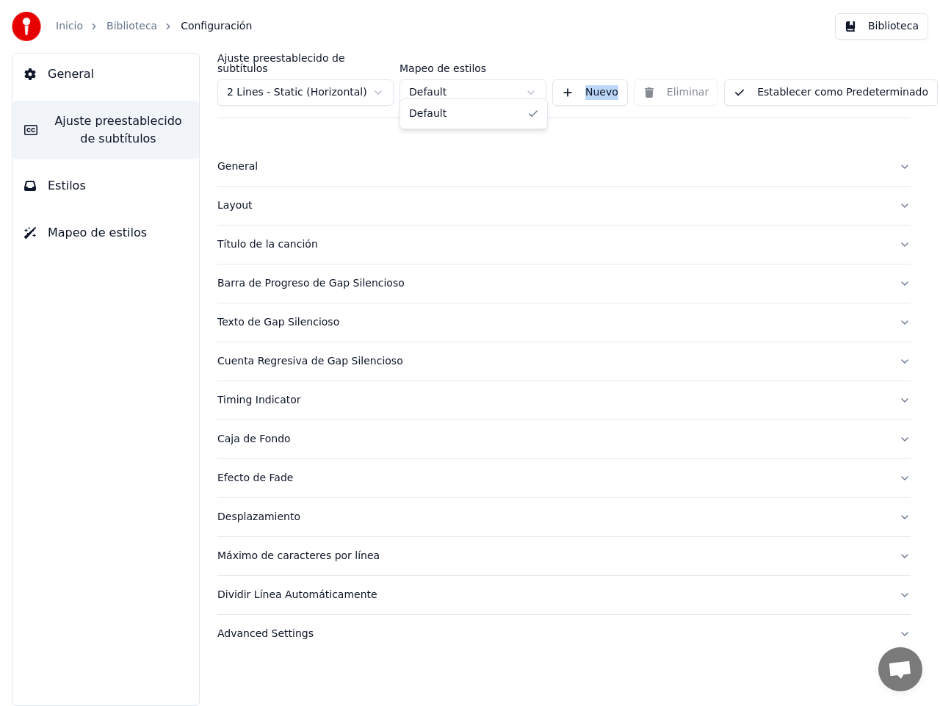
click at [535, 81] on html "Inicio Biblioteca Configuración Biblioteca General Ajuste preestablecido de sub…" at bounding box center [470, 353] width 940 height 706
click at [47, 187] on button "Estilos" at bounding box center [105, 185] width 187 height 41
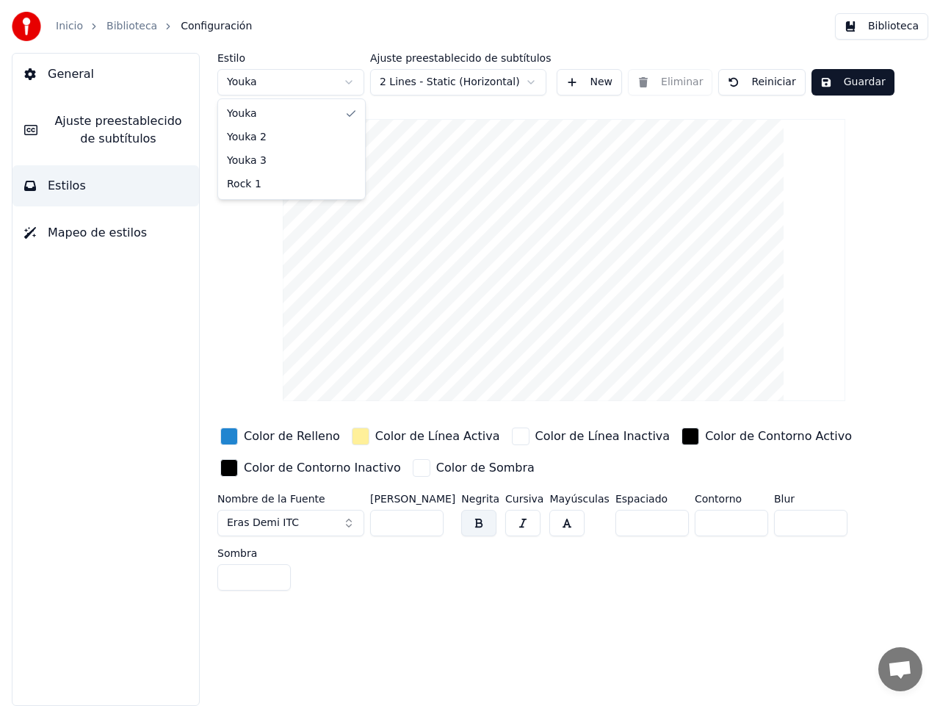
click at [349, 81] on html "Inicio Biblioteca Configuración Biblioteca General Ajuste preestablecido de sub…" at bounding box center [470, 353] width 940 height 706
click at [352, 81] on html "Inicio Biblioteca Configuración Biblioteca General Ajuste preestablecido de sub…" at bounding box center [470, 353] width 940 height 706
click at [93, 125] on span "Ajuste preestablecido de subtítulos" at bounding box center [118, 129] width 138 height 35
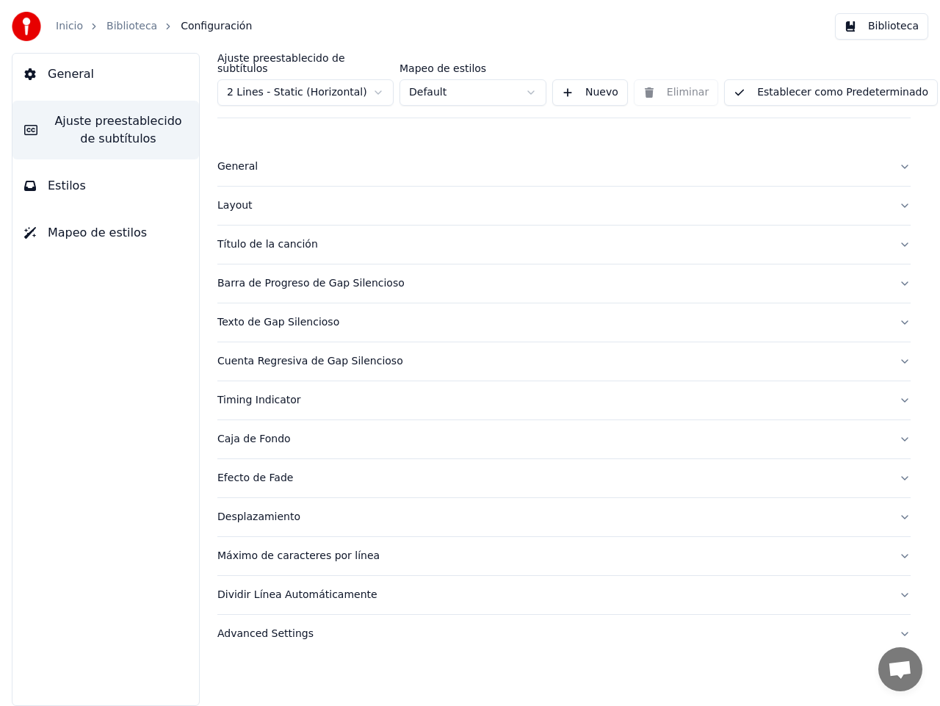
click at [378, 81] on html "Inicio Biblioteca Configuración Biblioteca General Ajuste preestablecido de sub…" at bounding box center [470, 353] width 940 height 706
click at [752, 80] on button "Establecer como Predeterminado" at bounding box center [831, 92] width 214 height 26
click at [70, 32] on link "Inicio" at bounding box center [69, 26] width 27 height 15
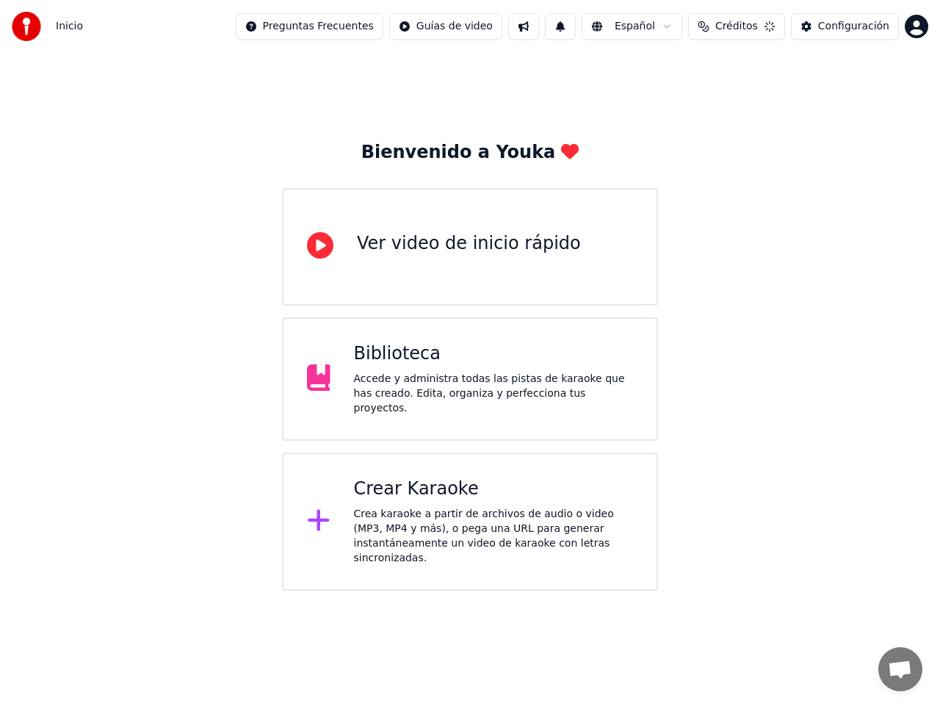
click at [451, 510] on div "Crea karaoke a partir de archivos de audio o video (MP3, MP4 y más), o pega una…" at bounding box center [494, 536] width 280 height 59
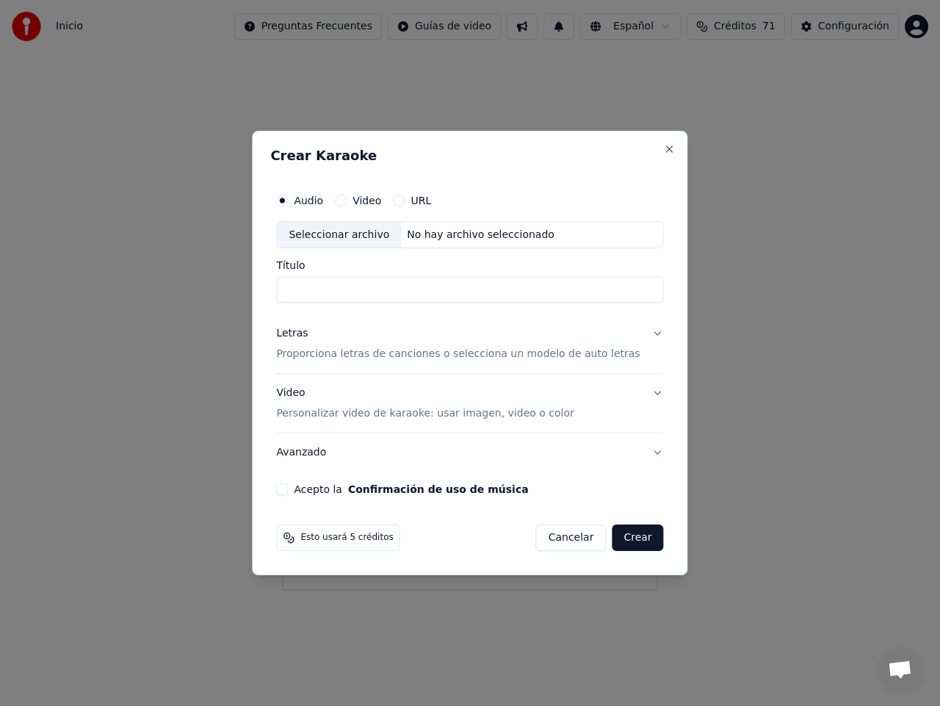
click at [354, 234] on div "Seleccionar archivo" at bounding box center [339, 235] width 124 height 26
type input "**********"
click at [327, 351] on p "Proporciona letras de canciones o selecciona un modelo de auto letras" at bounding box center [457, 354] width 363 height 15
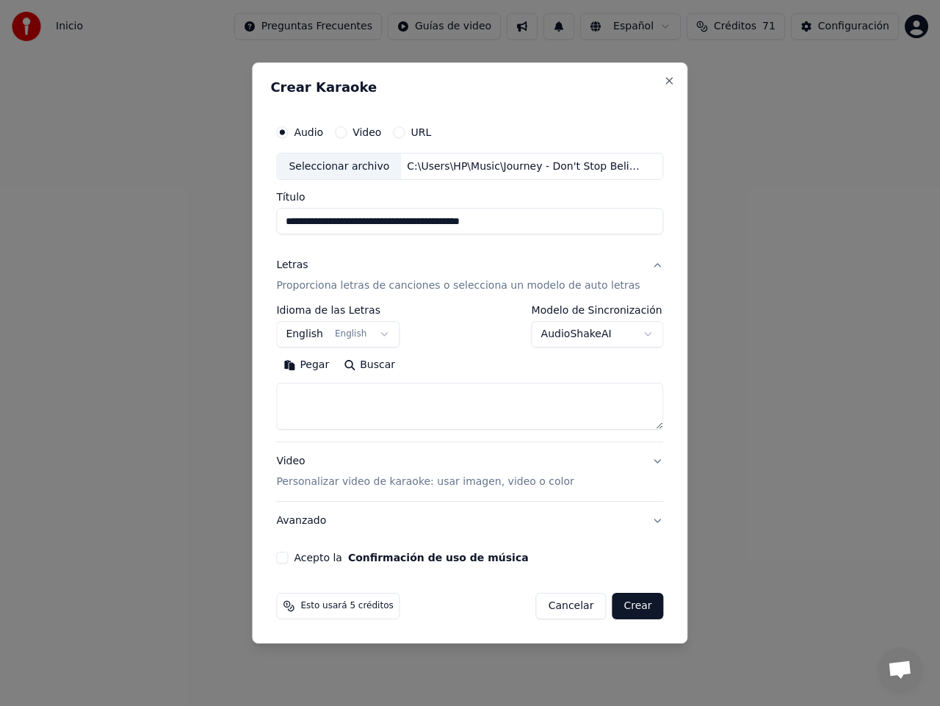
click at [386, 365] on button "Buscar" at bounding box center [369, 365] width 66 height 23
click at [386, 367] on button "Buscar" at bounding box center [369, 365] width 66 height 23
click at [386, 369] on button "Buscar" at bounding box center [369, 365] width 66 height 23
click at [557, 607] on button "Cancelar" at bounding box center [571, 606] width 70 height 26
select select
